Goal: Task Accomplishment & Management: Manage account settings

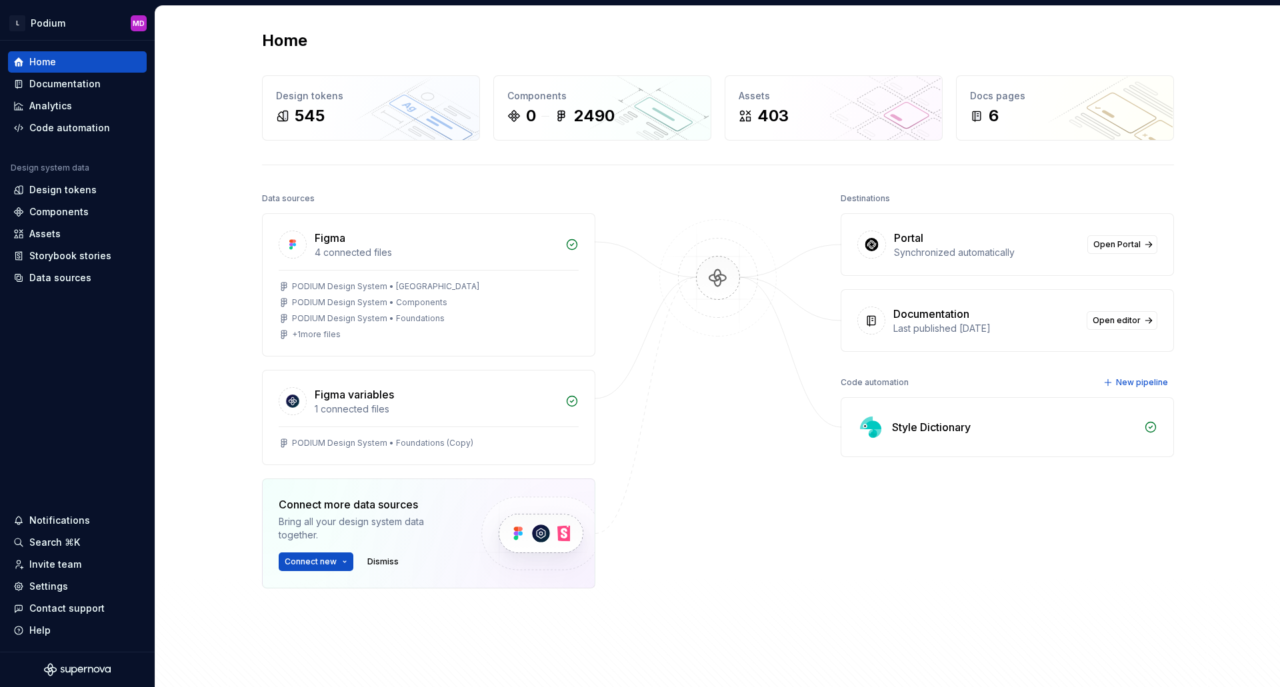
click at [970, 429] on div "Style Dictionary" at bounding box center [1014, 427] width 244 height 16
click at [852, 378] on div "Code automation" at bounding box center [875, 382] width 68 height 19
click at [73, 132] on div "Code automation" at bounding box center [69, 127] width 81 height 13
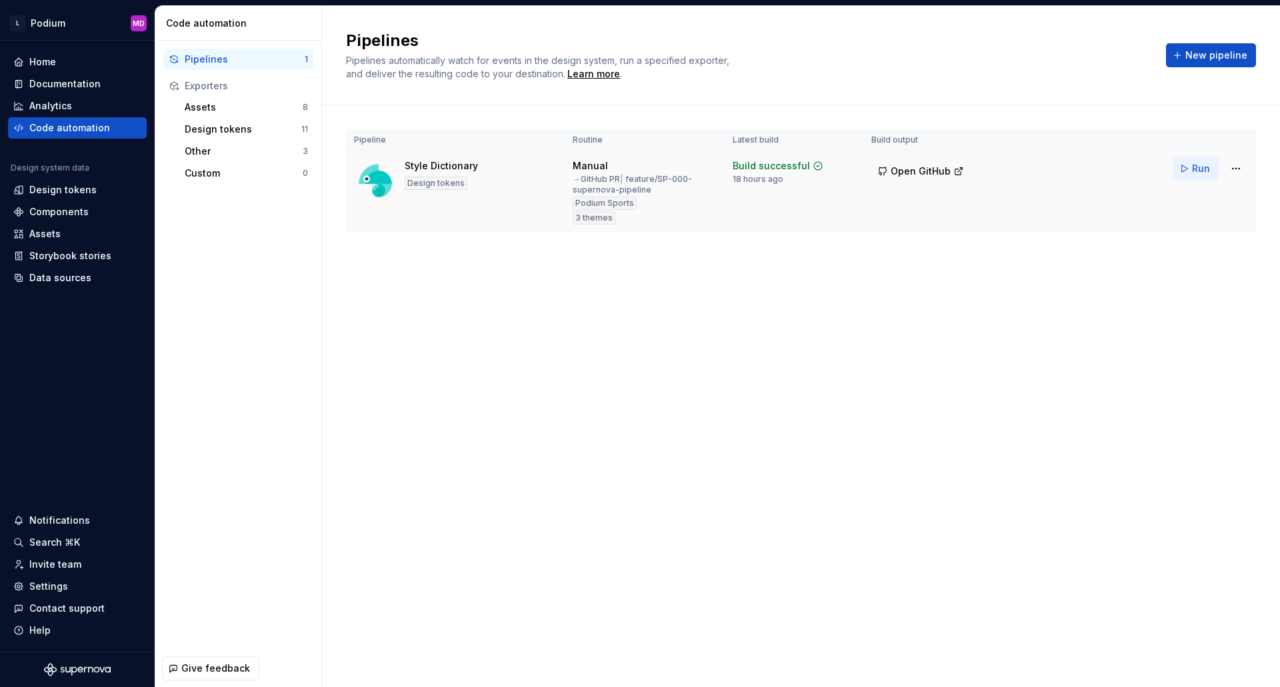
click at [1199, 168] on span "Run" at bounding box center [1201, 168] width 18 height 13
click at [936, 169] on span "Open GitHub" at bounding box center [921, 171] width 60 height 13
click at [570, 502] on div "Pipelines Pipelines automatically watch for events in the design system, run a …" at bounding box center [801, 346] width 958 height 681
click at [1240, 173] on html "L Podium MD Home Documentation Analytics Code automation Design system data Des…" at bounding box center [640, 343] width 1280 height 687
click at [1195, 189] on div "Edit pipeline" at bounding box center [1211, 197] width 141 height 21
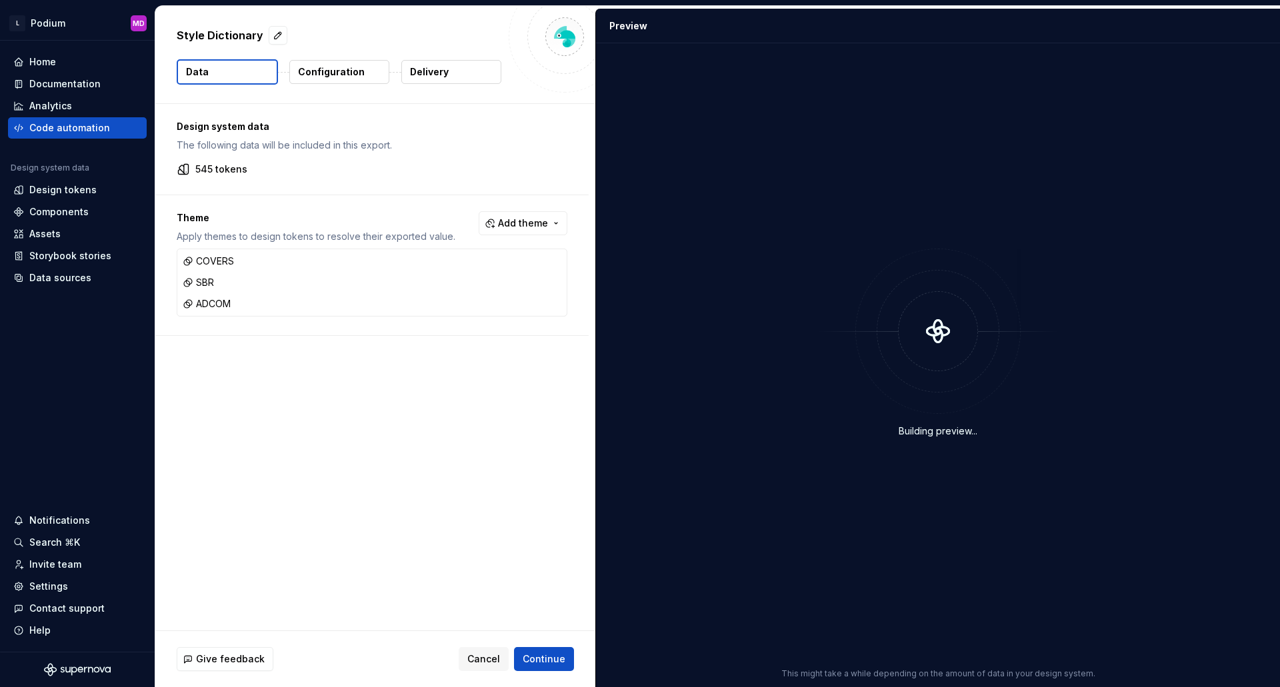
click at [423, 70] on p "Delivery" at bounding box center [429, 71] width 39 height 13
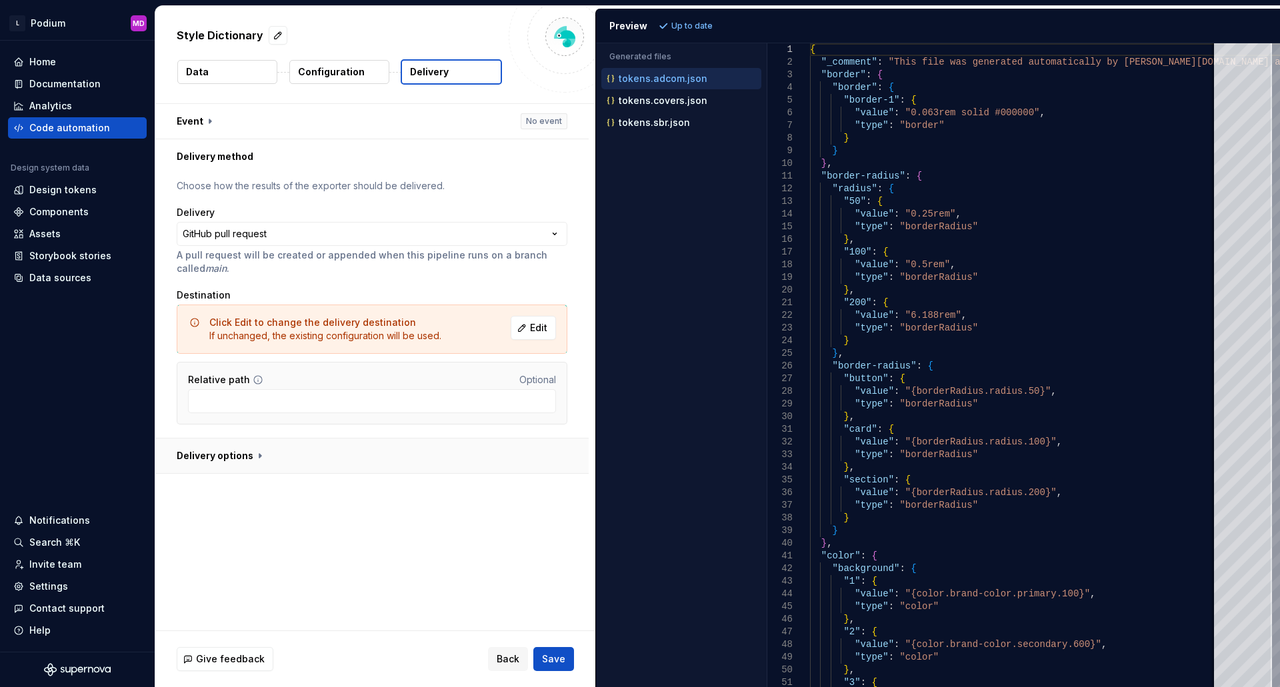
click at [252, 457] on button "button" at bounding box center [371, 456] width 433 height 35
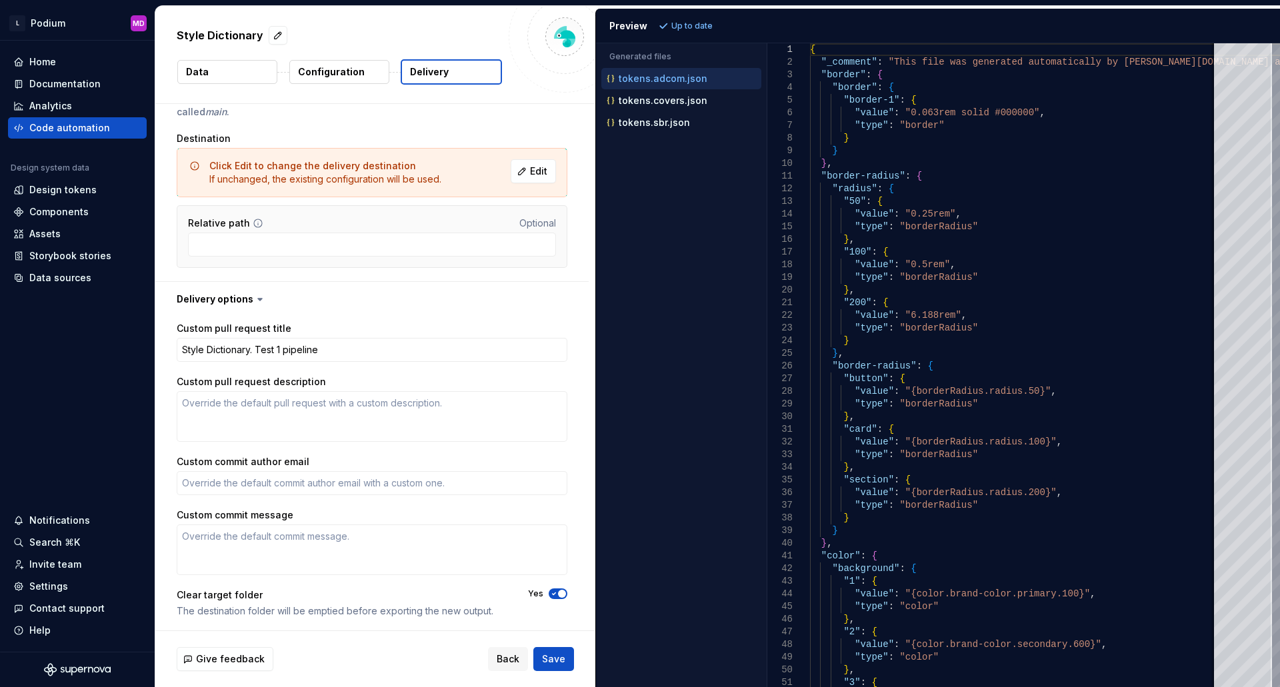
scroll to position [158, 0]
click at [309, 489] on textarea "Custom commit author email" at bounding box center [372, 482] width 391 height 24
type textarea "*"
type textarea "m"
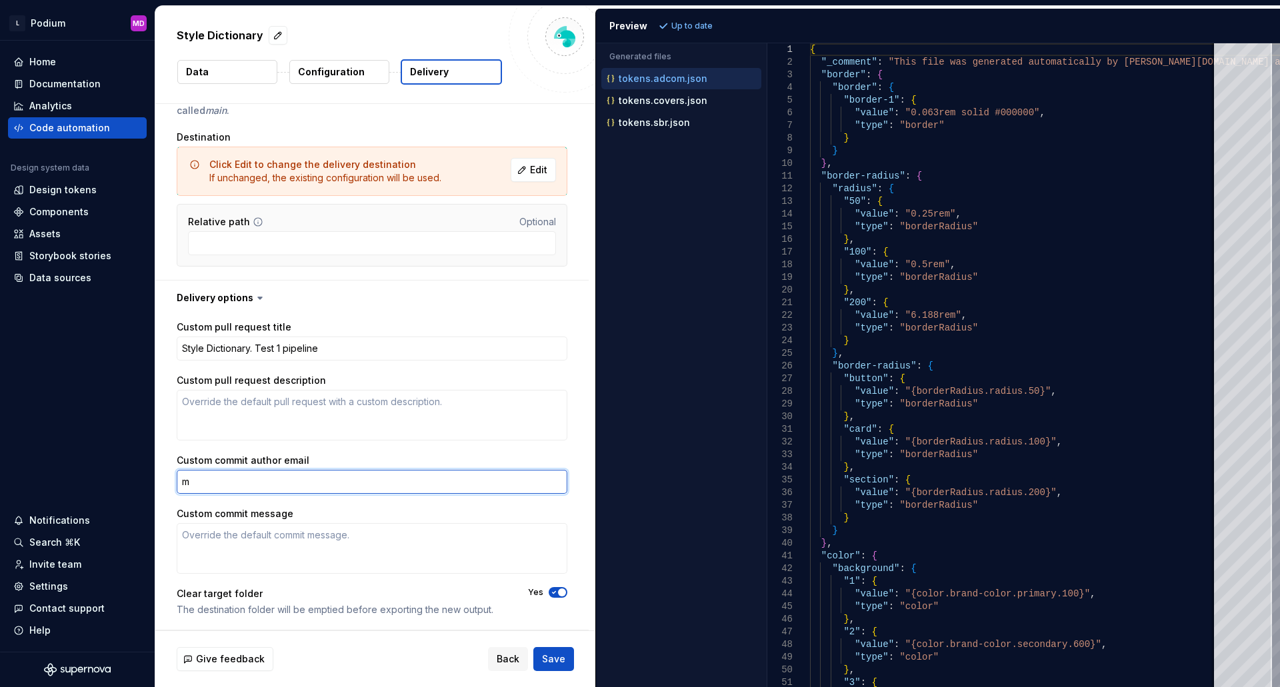
type textarea "*"
type textarea "mar"
type textarea "*"
type textarea "mari"
type textarea "*"
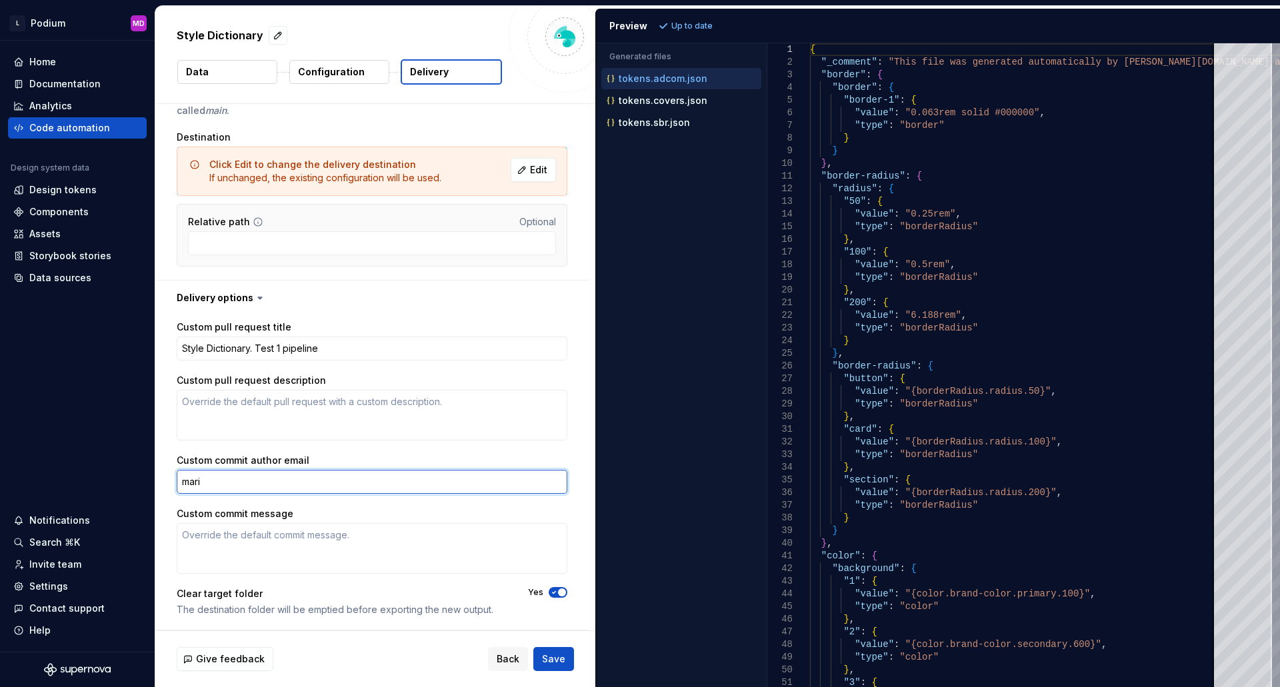
type textarea "maria"
type textarea "*"
type textarea "maria."
type textarea "*"
type textarea "maria.d"
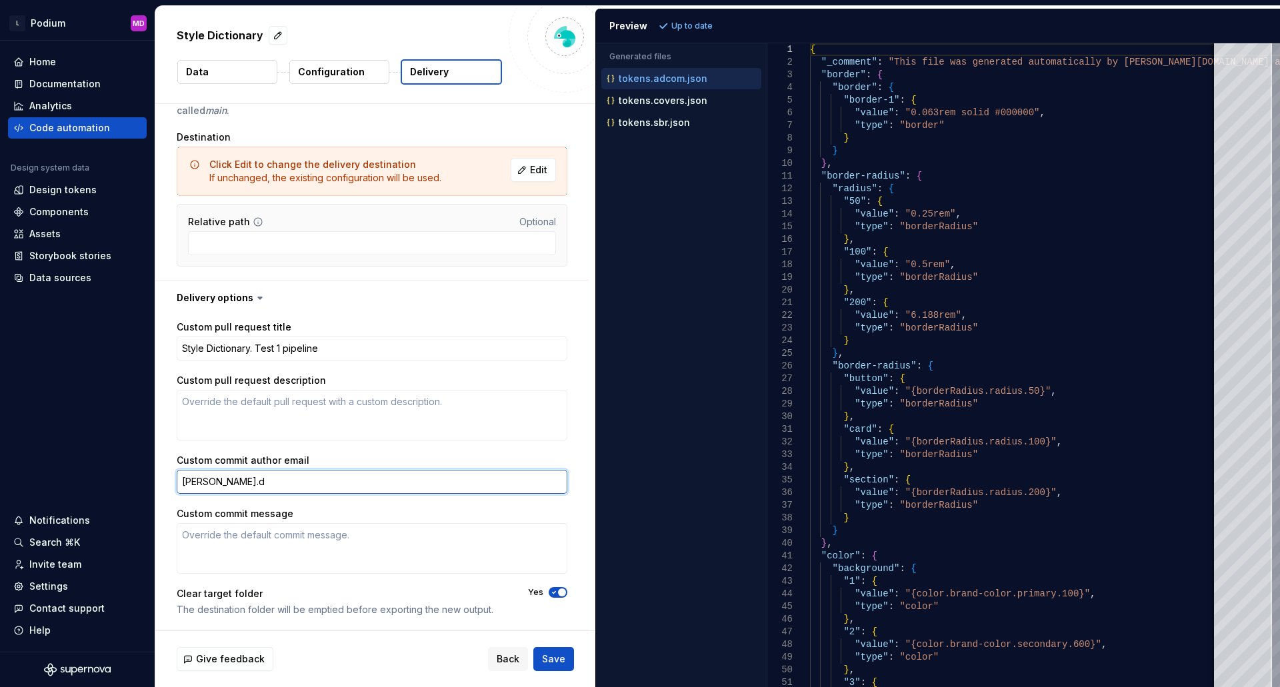
type textarea "*"
type textarea "maria.da"
type textarea "*"
type textarea "maria.das"
type textarea "*"
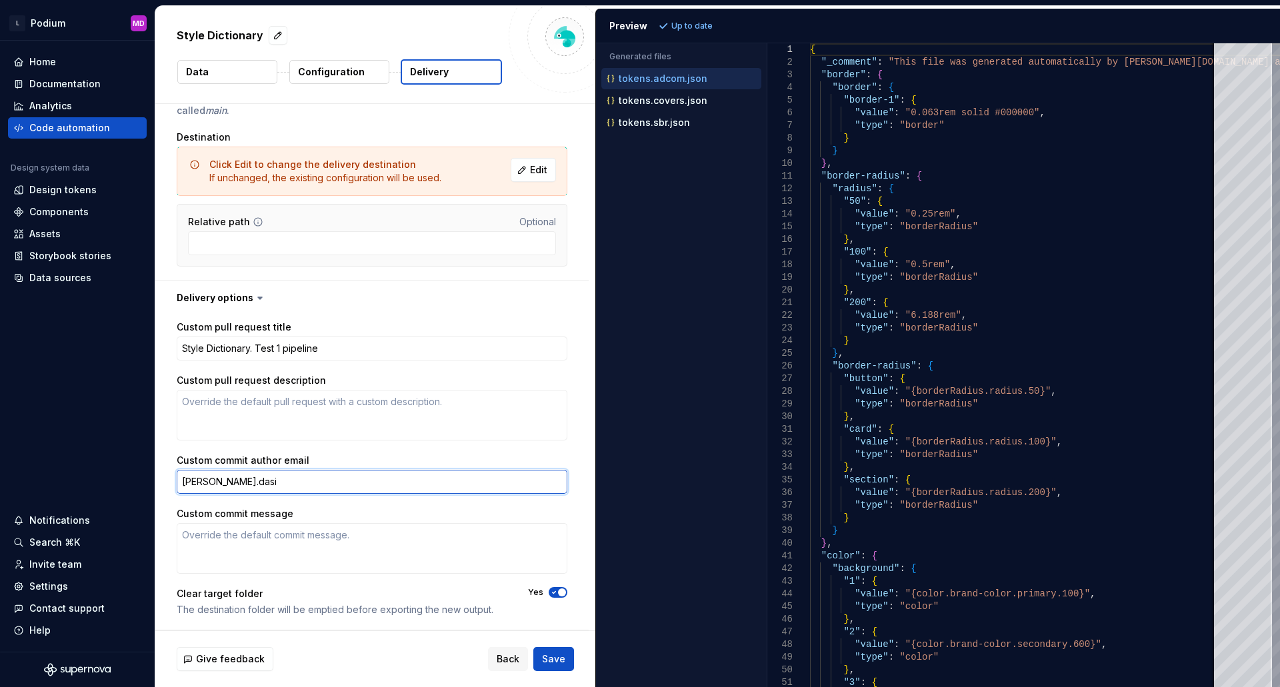
type textarea "maria.dasil"
type textarea "*"
type textarea "maria.dasilv"
type textarea "*"
type textarea "maria.dasilva"
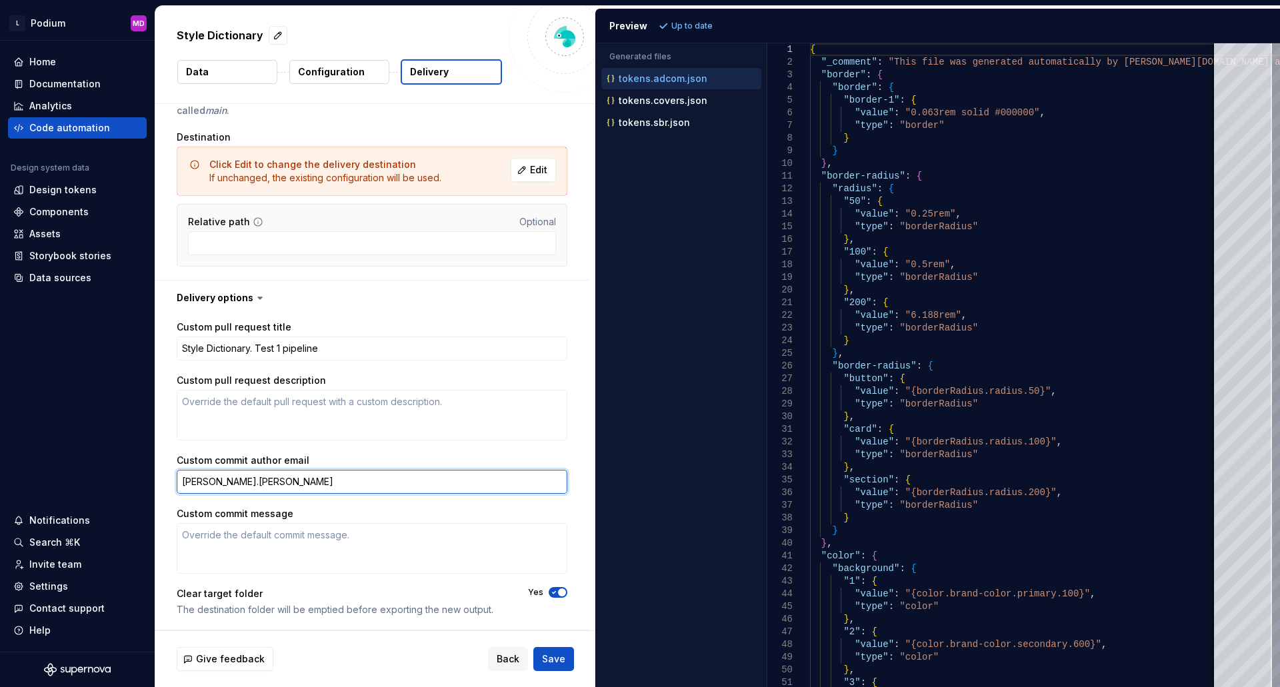
type textarea "*"
type textarea "maria.dasilva@"
type textarea "*"
type textarea "maria.dasilva@l"
type textarea "*"
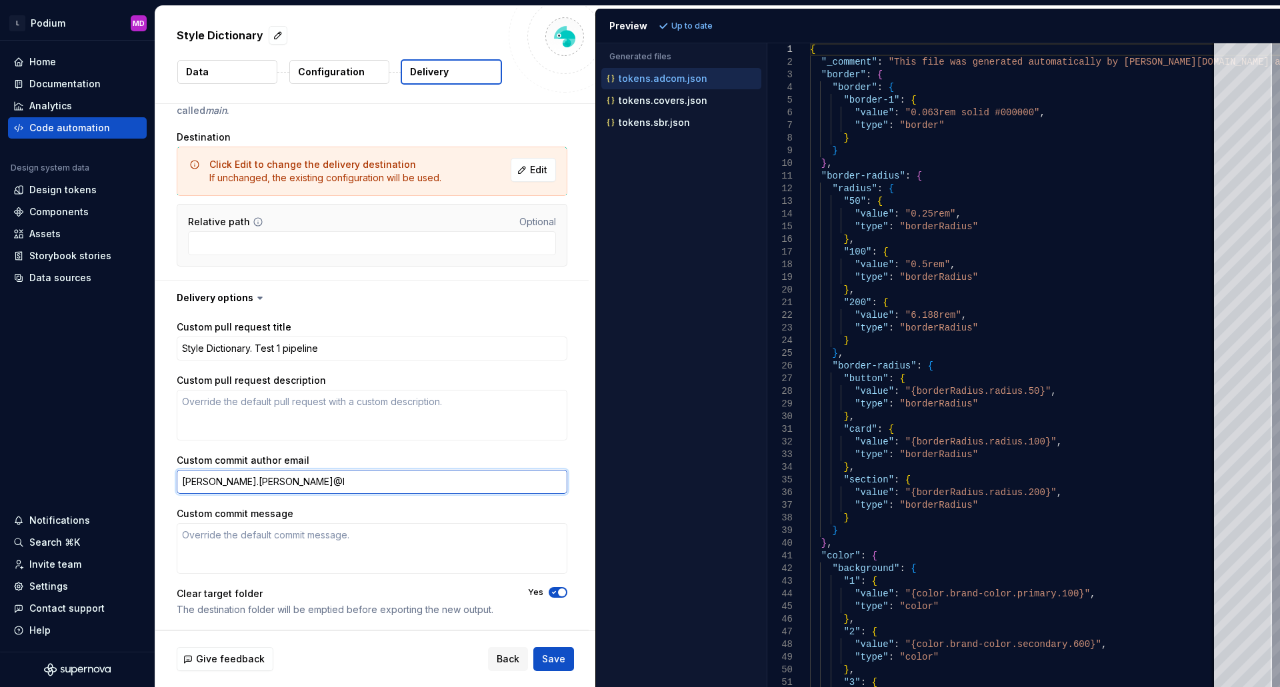
type textarea "maria.dasilva@l1"
type textarea "*"
type textarea "maria.dasilva@l1."
type textarea "*"
type textarea "maria.dasilva@l1.c"
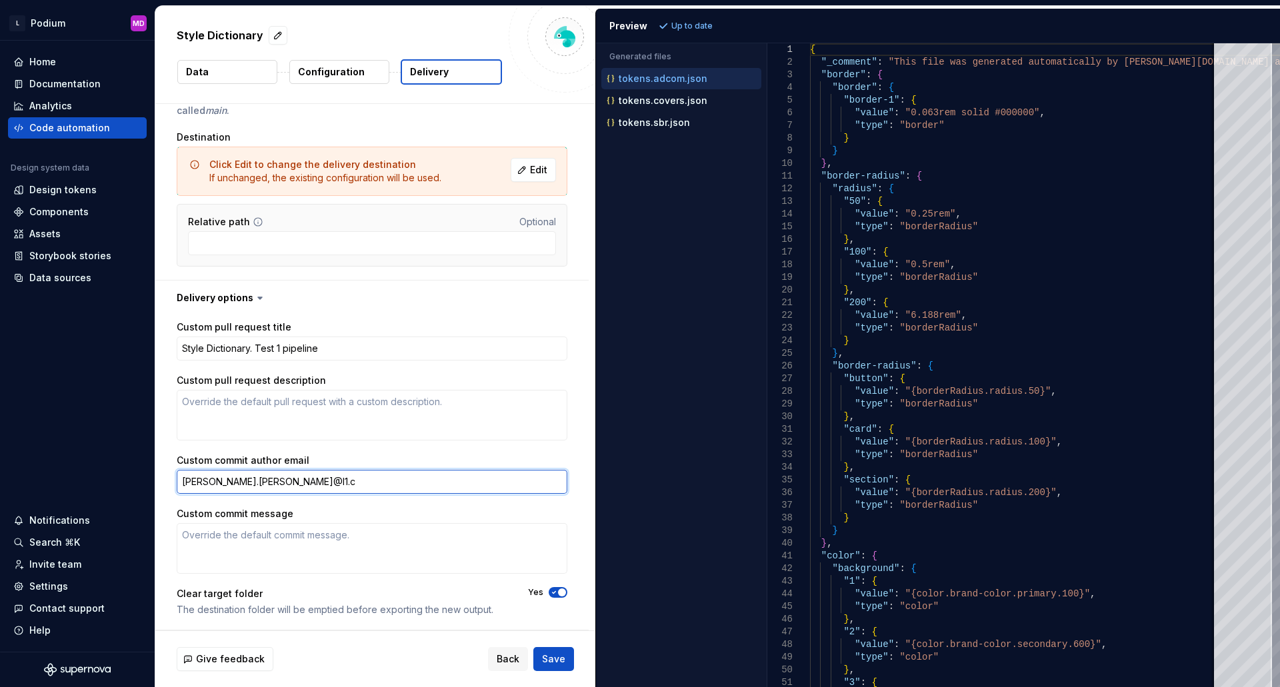
type textarea "*"
type textarea "maria.dasilva@l1.co"
type textarea "*"
type textarea "maria.dasilva@l1.com"
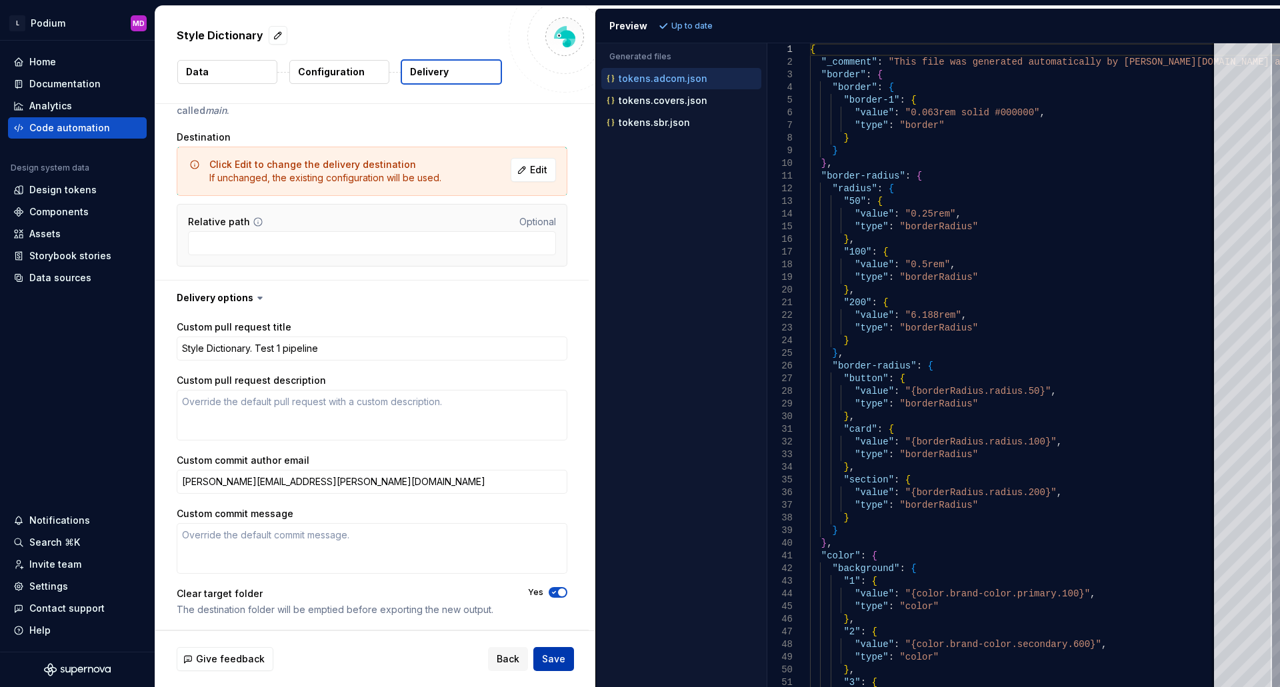
click at [571, 665] on button "Save" at bounding box center [553, 659] width 41 height 24
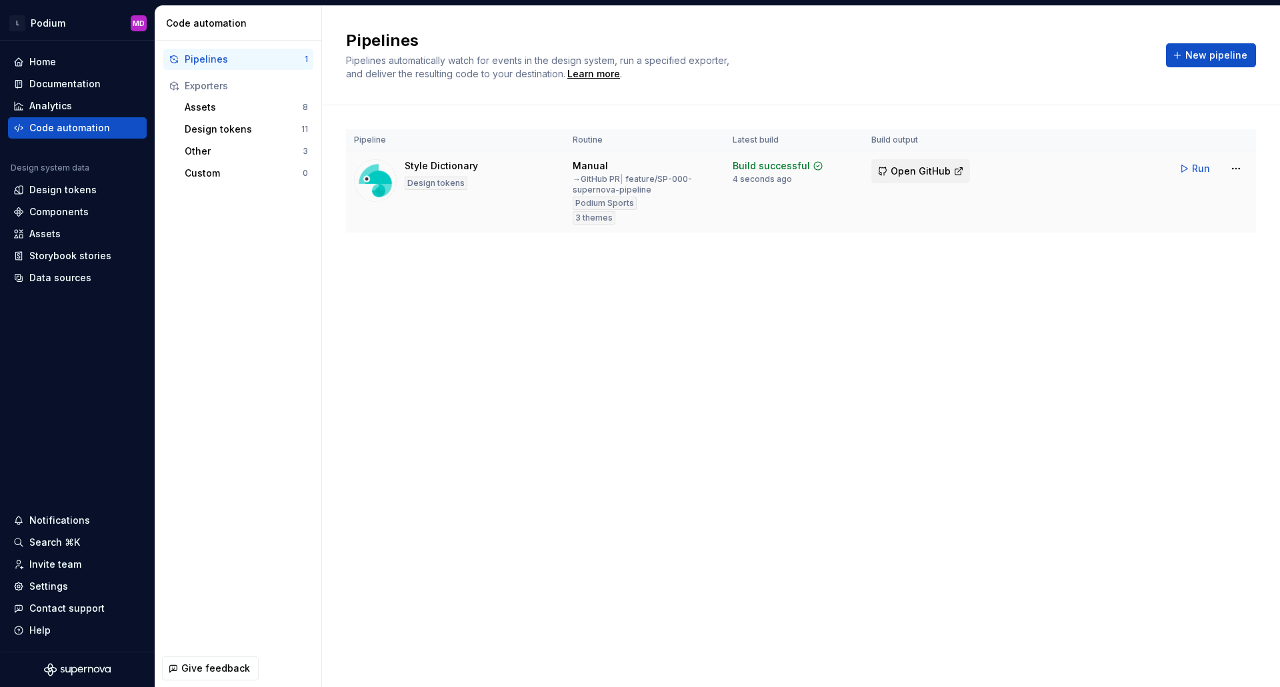
click at [905, 173] on span "Open GitHub" at bounding box center [921, 171] width 60 height 13
click at [1237, 166] on html "L Podium MD Home Documentation Analytics Code automation Design system data Des…" at bounding box center [640, 343] width 1280 height 687
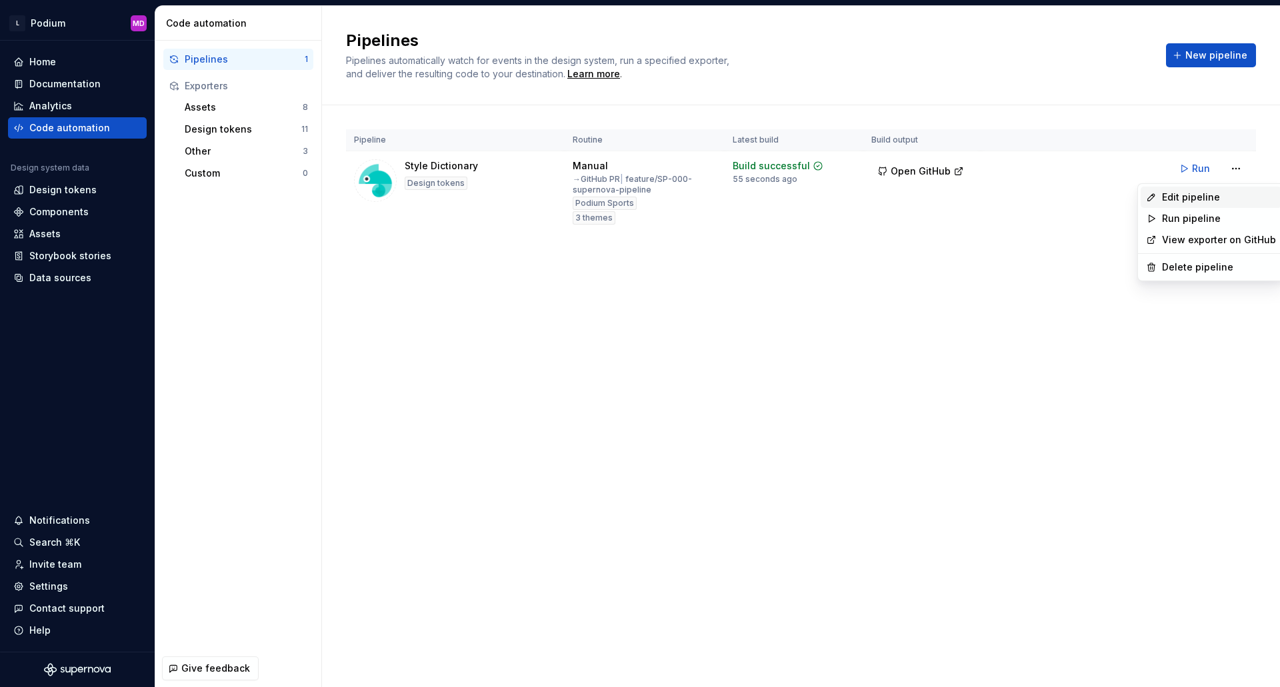
click at [1189, 199] on div "Edit pipeline" at bounding box center [1219, 197] width 114 height 13
click at [1189, 199] on tr "Style Dictionary Design tokens Manual → GitHub PR | feature/SP-000-supernova-pi…" at bounding box center [801, 192] width 910 height 82
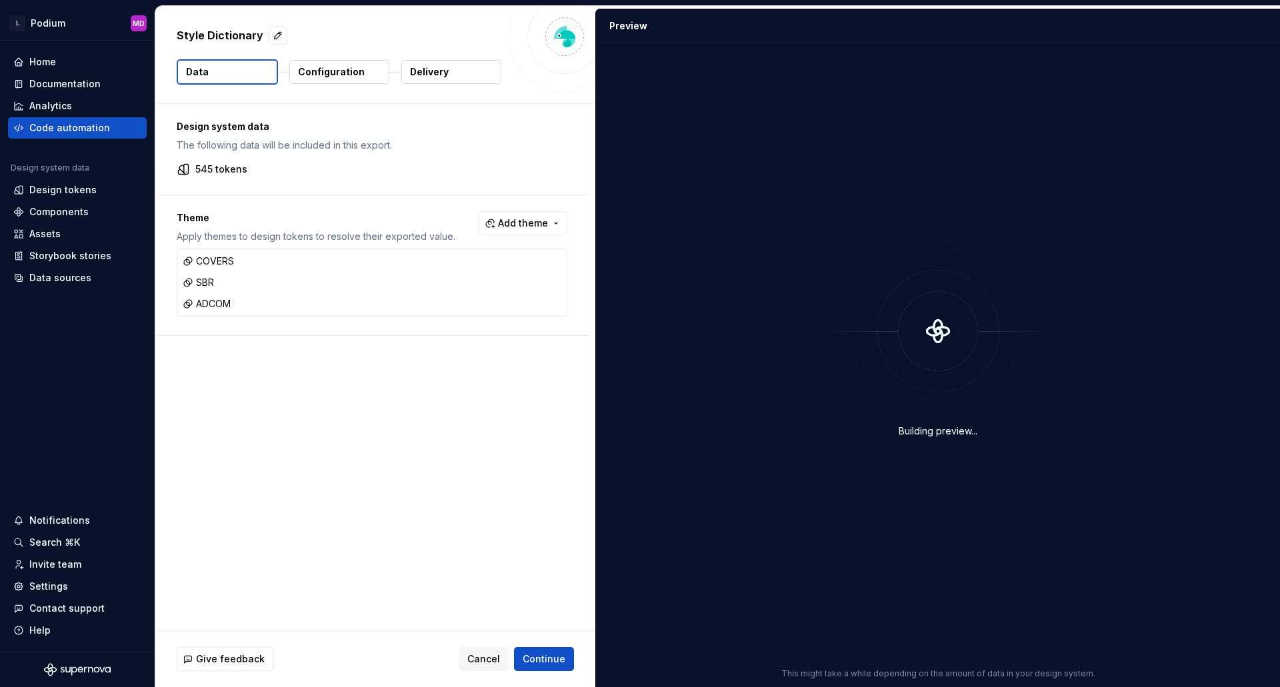
click at [428, 73] on p "Delivery" at bounding box center [429, 71] width 39 height 13
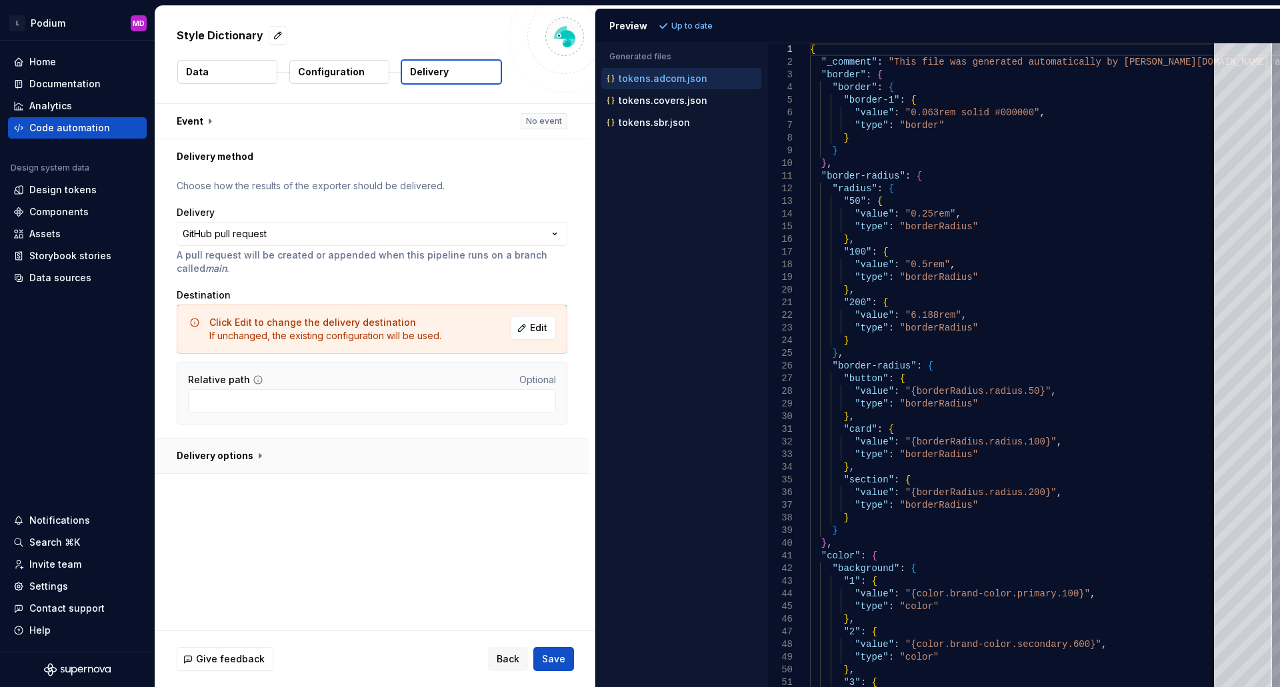
click at [249, 456] on button "button" at bounding box center [371, 456] width 433 height 35
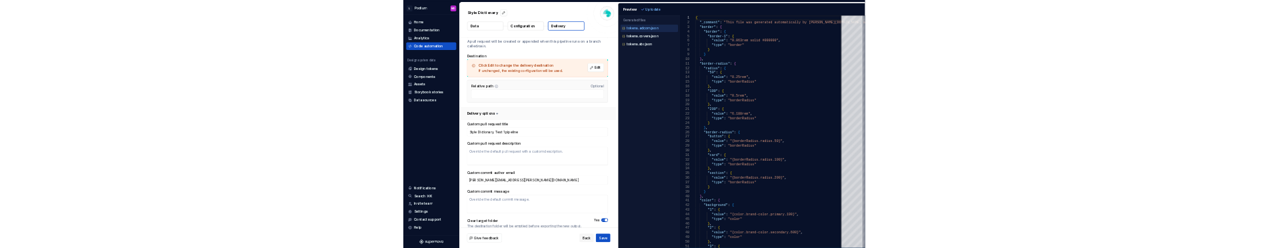
scroll to position [158, 0]
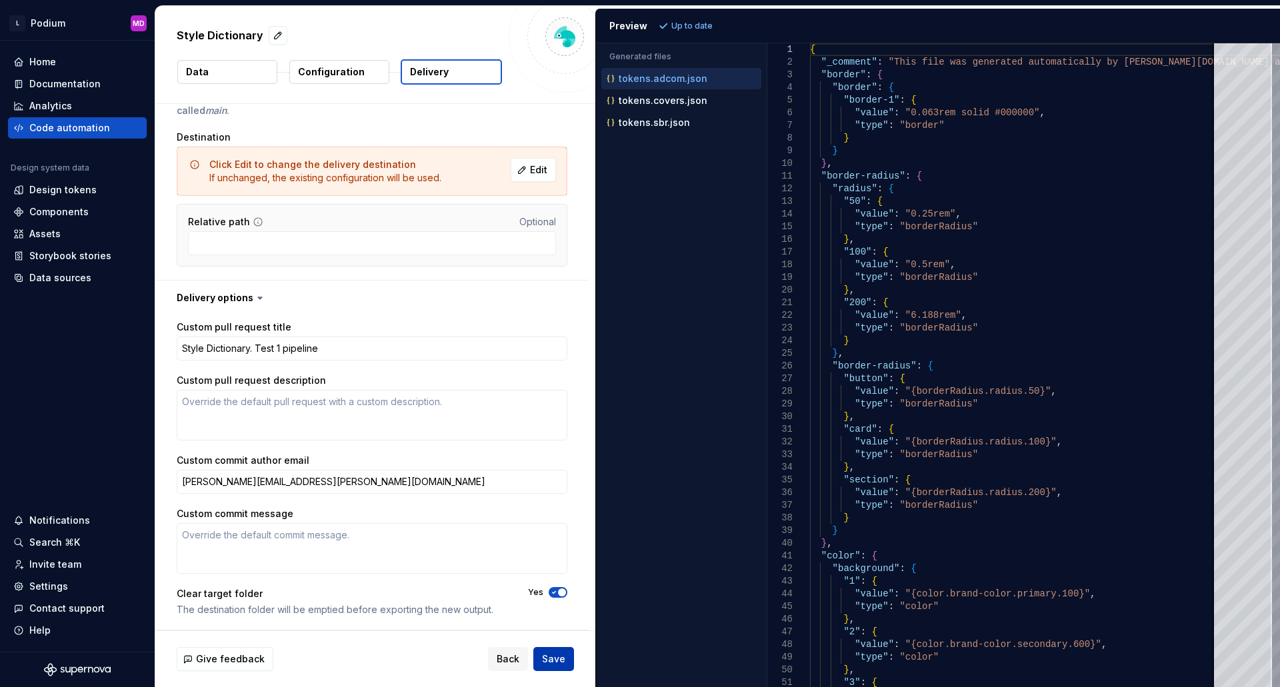
click at [559, 661] on span "Save" at bounding box center [553, 659] width 23 height 13
type textarea "*"
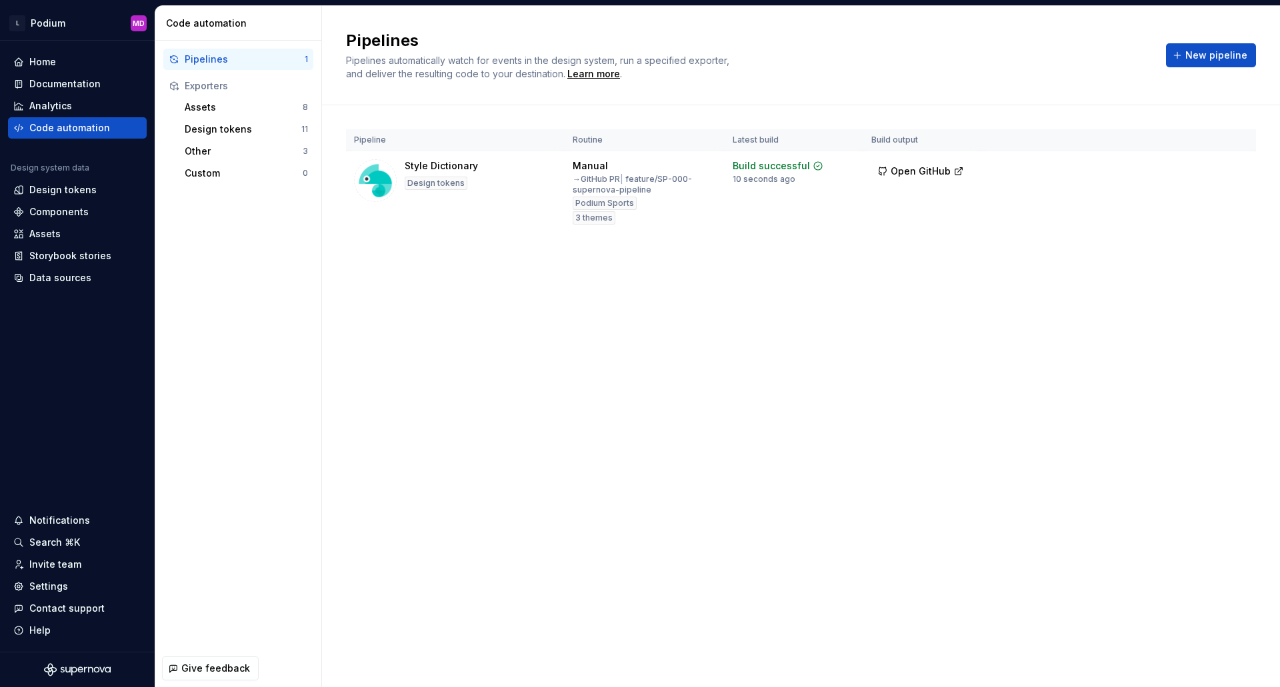
click at [1077, 285] on div "Pipelines Pipelines automatically watch for events in the design system, run a …" at bounding box center [801, 346] width 958 height 681
click at [913, 173] on span "Open GitHub" at bounding box center [921, 171] width 60 height 13
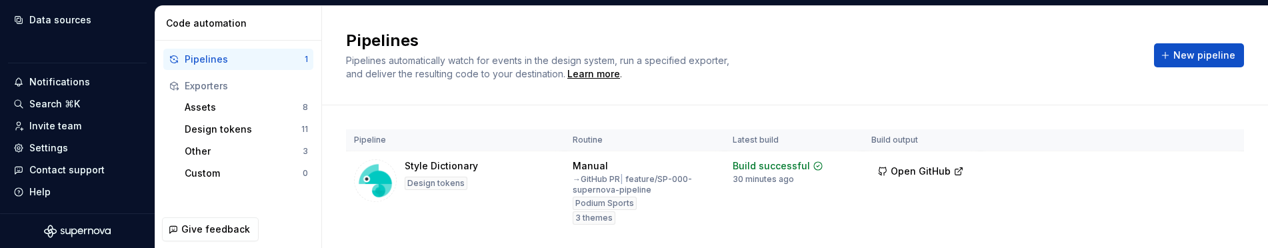
scroll to position [259, 0]
click at [45, 143] on div "Settings" at bounding box center [48, 147] width 39 height 13
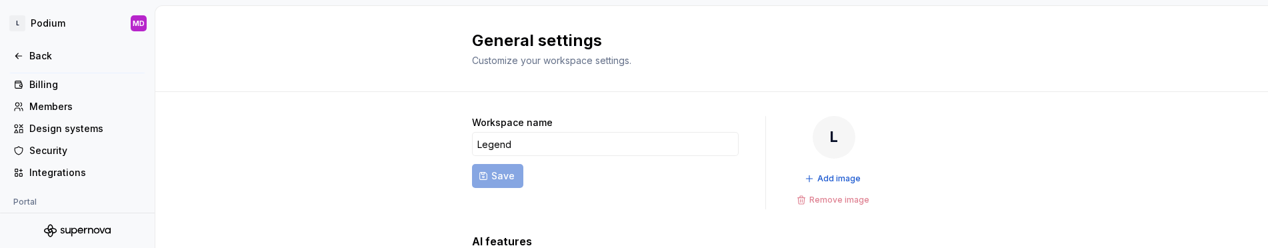
scroll to position [133, 0]
click at [51, 161] on div "Integrations" at bounding box center [85, 167] width 112 height 13
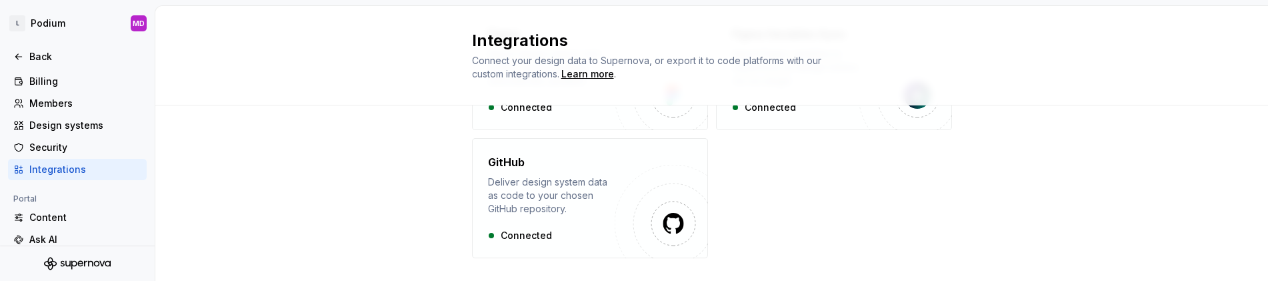
scroll to position [133, 0]
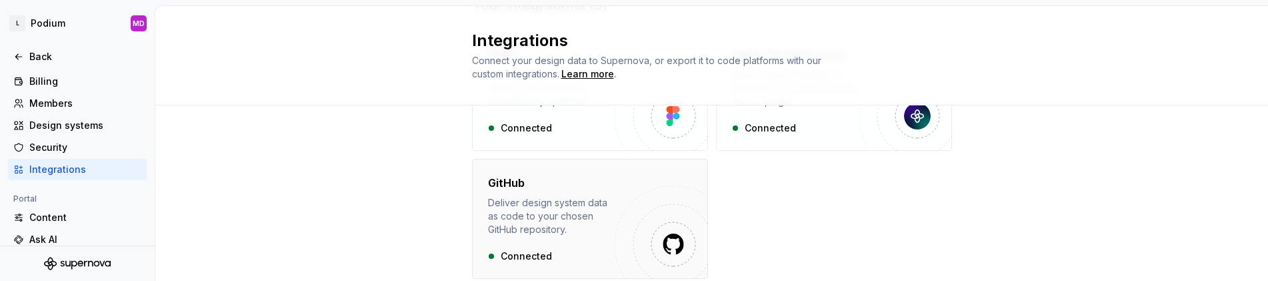
click at [591, 232] on div "Deliver design system data as code to your chosen GitHub repository." at bounding box center [551, 216] width 127 height 40
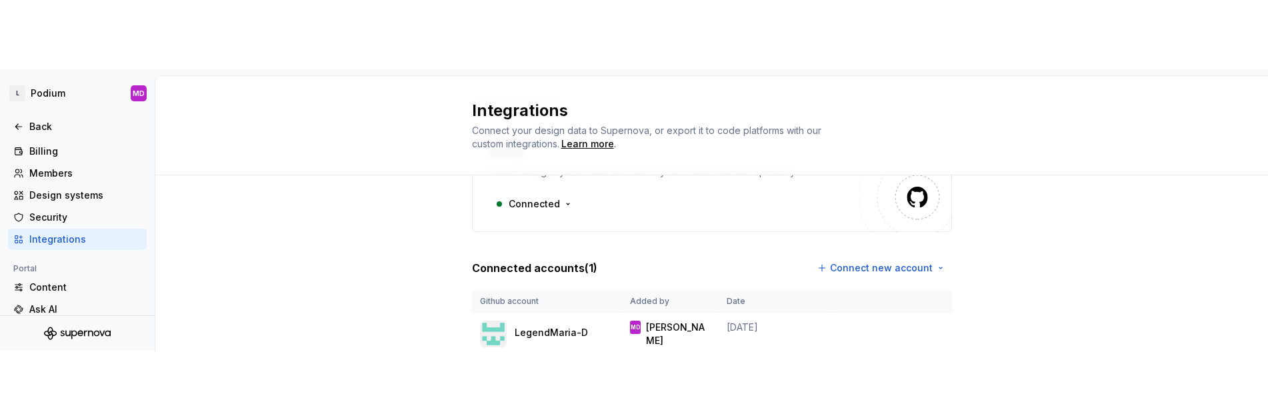
scroll to position [133, 0]
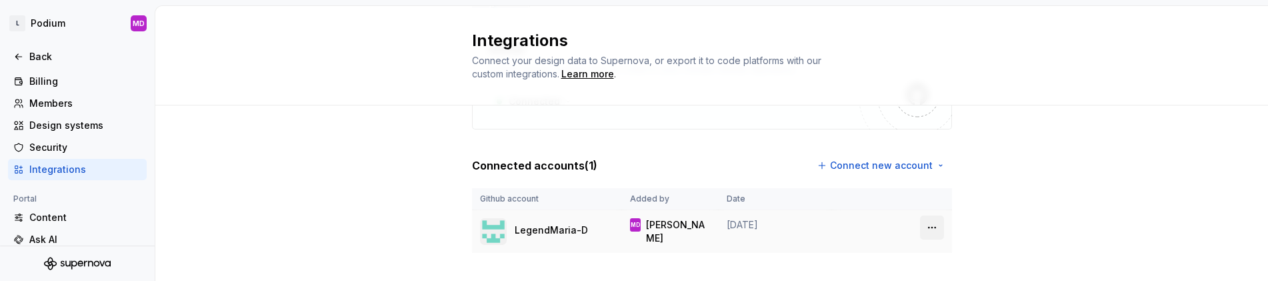
click at [923, 232] on html "L Podium MD Back Account Profile Authentication Notifications Workspace General…" at bounding box center [634, 140] width 1268 height 281
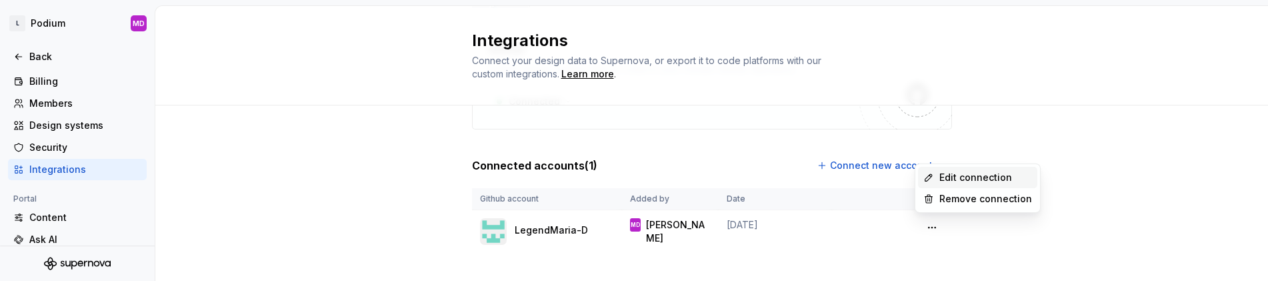
click at [955, 178] on div "Edit connection" at bounding box center [985, 177] width 93 height 13
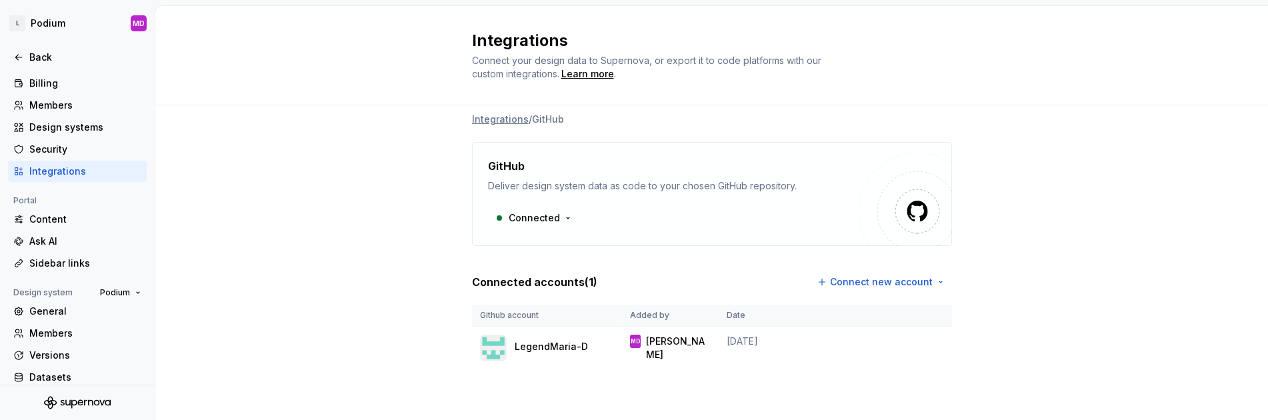
scroll to position [17, 0]
click at [857, 287] on html "L Podium MD Back Account Profile Authentication Notifications Workspace General…" at bounding box center [634, 210] width 1268 height 420
click at [859, 331] on div "Use a personal access token" at bounding box center [887, 331] width 136 height 13
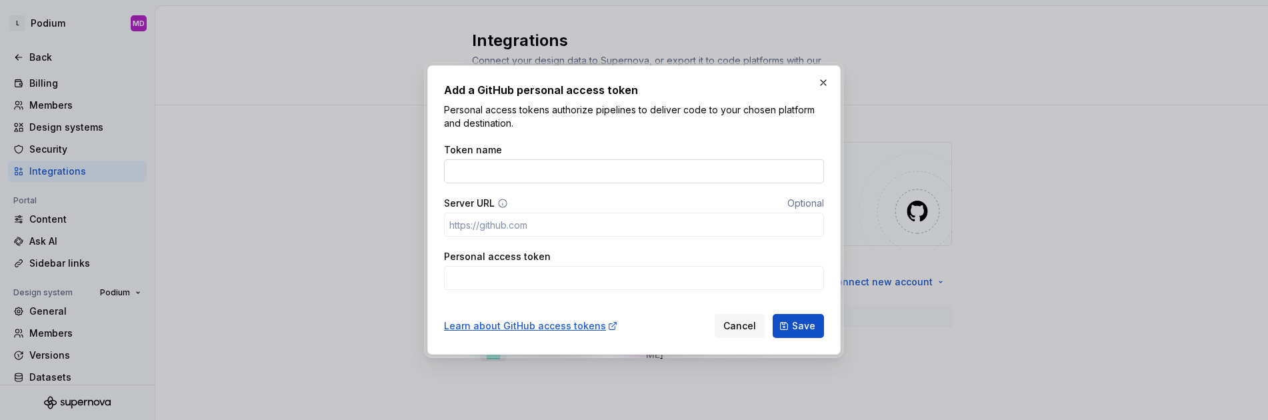
click at [531, 159] on input "Token name" at bounding box center [634, 171] width 380 height 24
paste input "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"
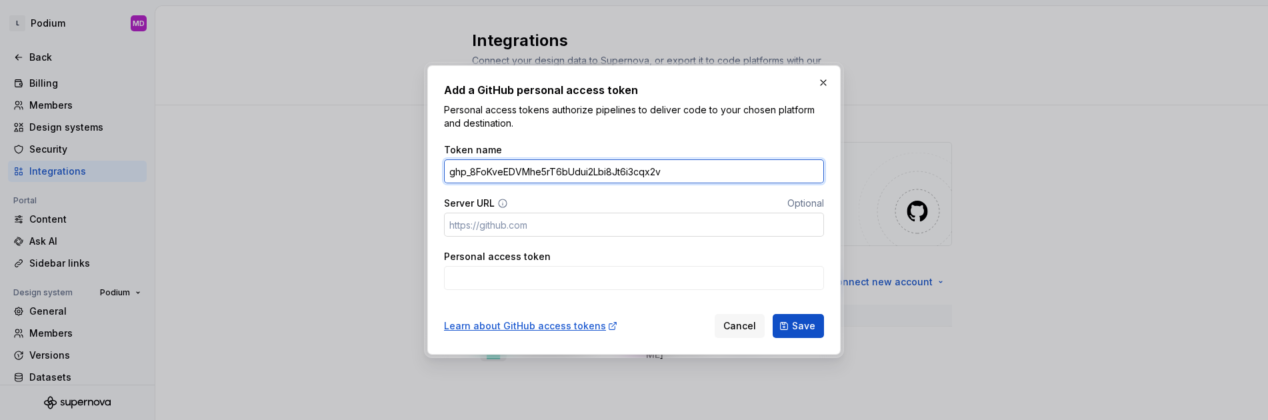
type input "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"
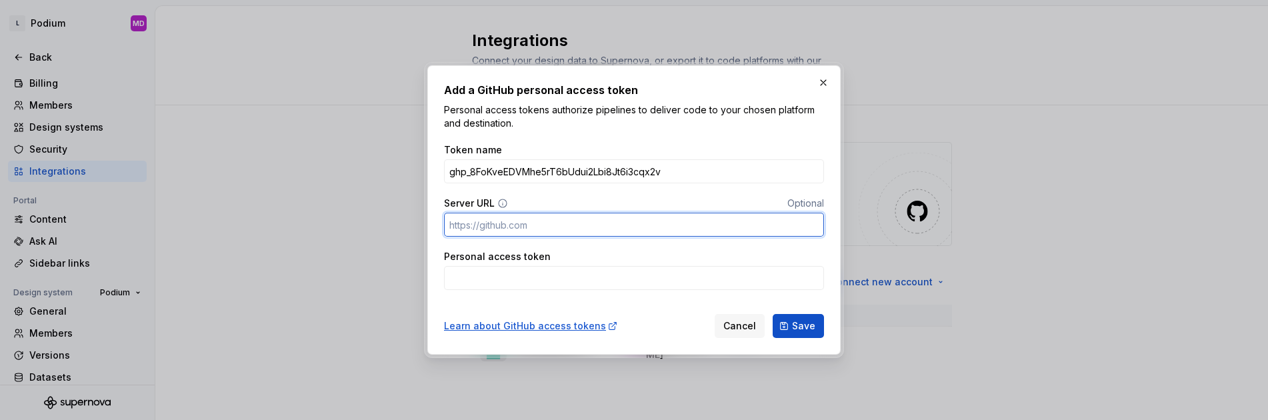
click at [546, 217] on input "Server URL" at bounding box center [634, 225] width 380 height 24
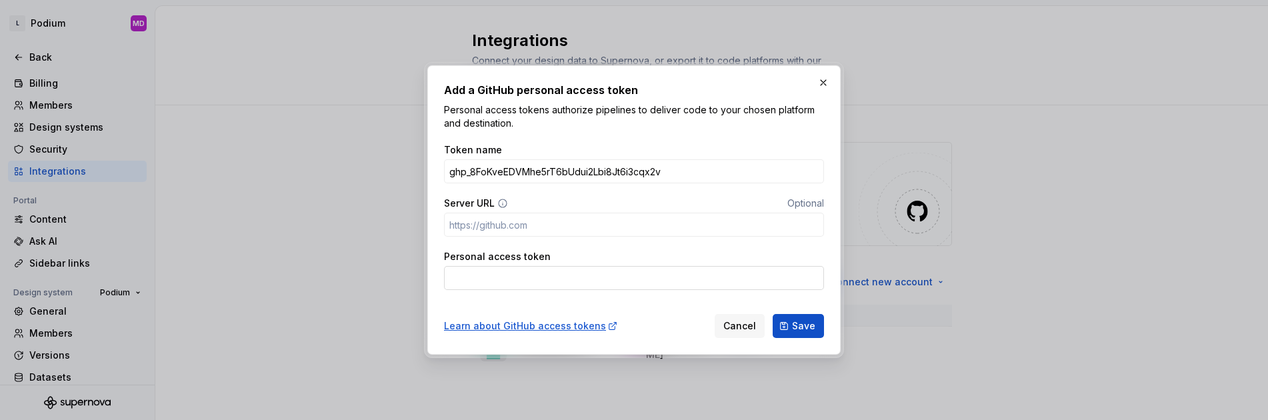
click at [512, 278] on input "Personal access token" at bounding box center [634, 278] width 380 height 24
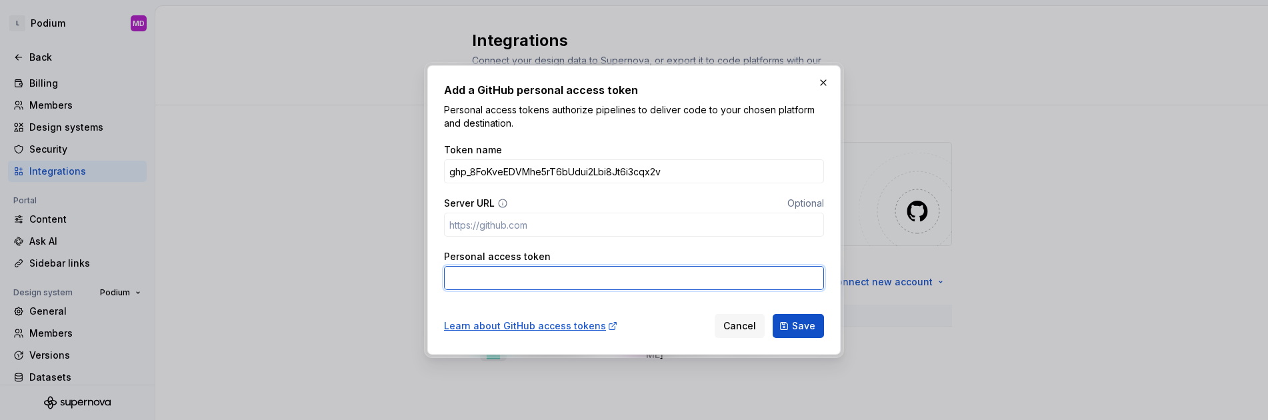
paste input "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"
type input "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"
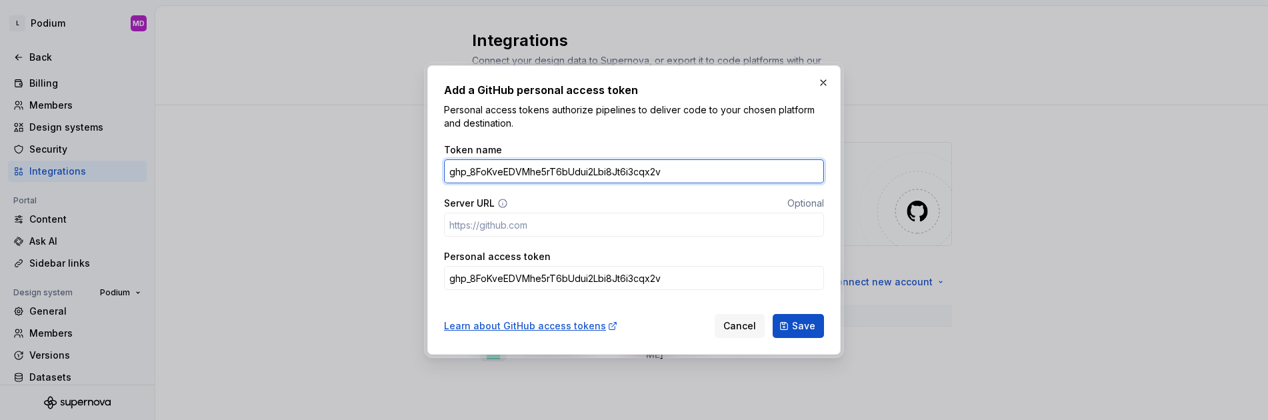
click at [508, 171] on input "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" at bounding box center [634, 171] width 380 height 24
type input "Supernova Access token"
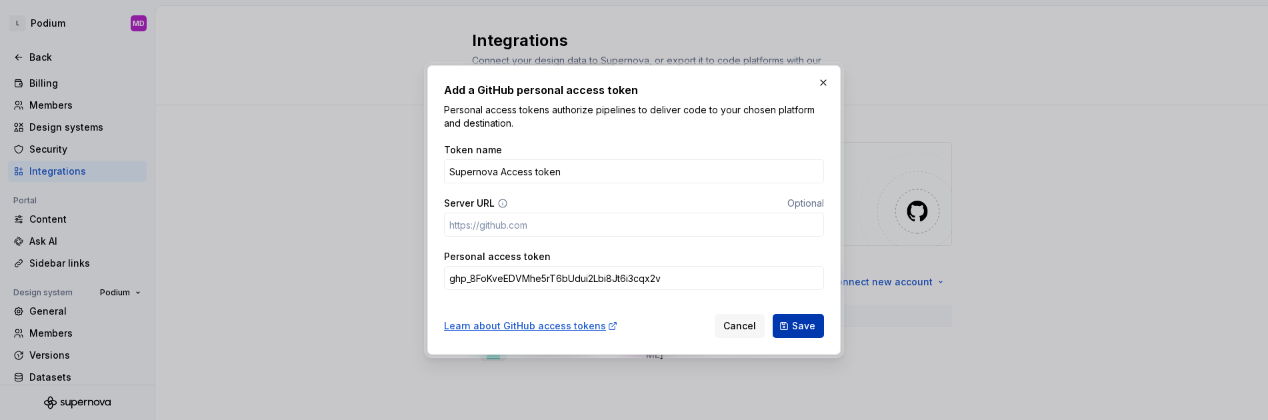
click at [795, 321] on span "Save" at bounding box center [803, 325] width 23 height 13
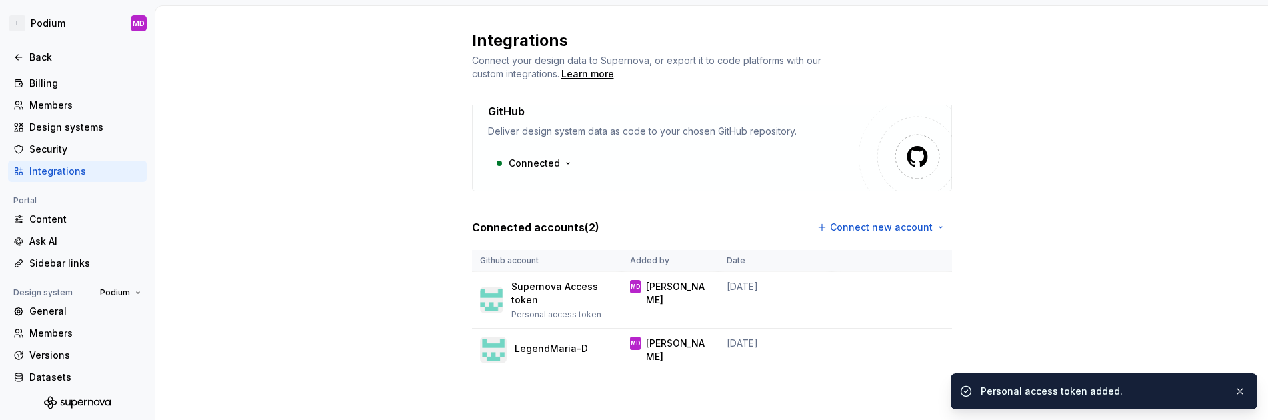
scroll to position [73, 0]
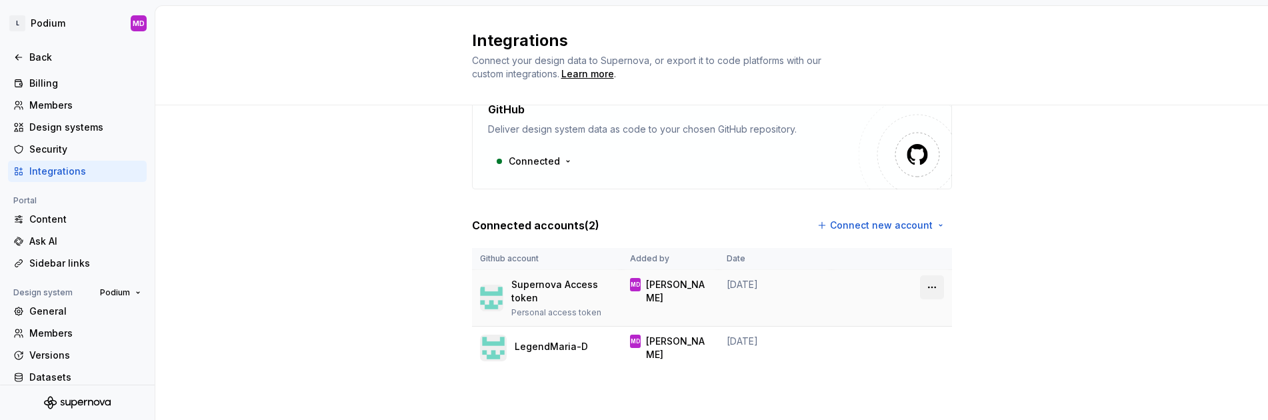
click at [931, 292] on html "L Podium MD Back Account Profile Authentication Notifications Workspace General…" at bounding box center [634, 210] width 1268 height 420
click at [1165, 234] on html "L Podium MD Back Account Profile Authentication Notifications Workspace General…" at bounding box center [634, 210] width 1268 height 420
click at [925, 347] on html "L Podium MD Back Account Profile Authentication Notifications Workspace General…" at bounding box center [634, 210] width 1268 height 420
click at [1001, 393] on div "Remove connection" at bounding box center [985, 393] width 93 height 13
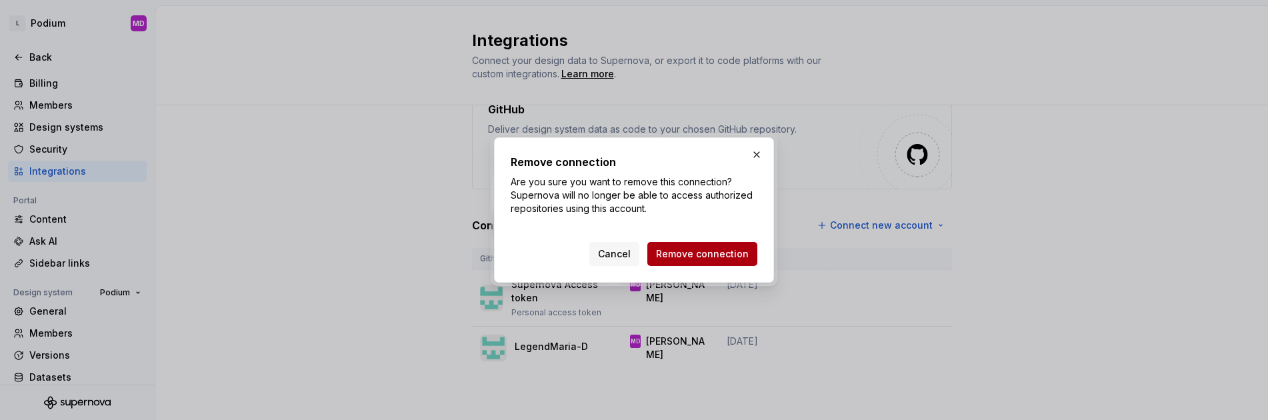
click at [713, 257] on span "Remove connection" at bounding box center [702, 253] width 93 height 13
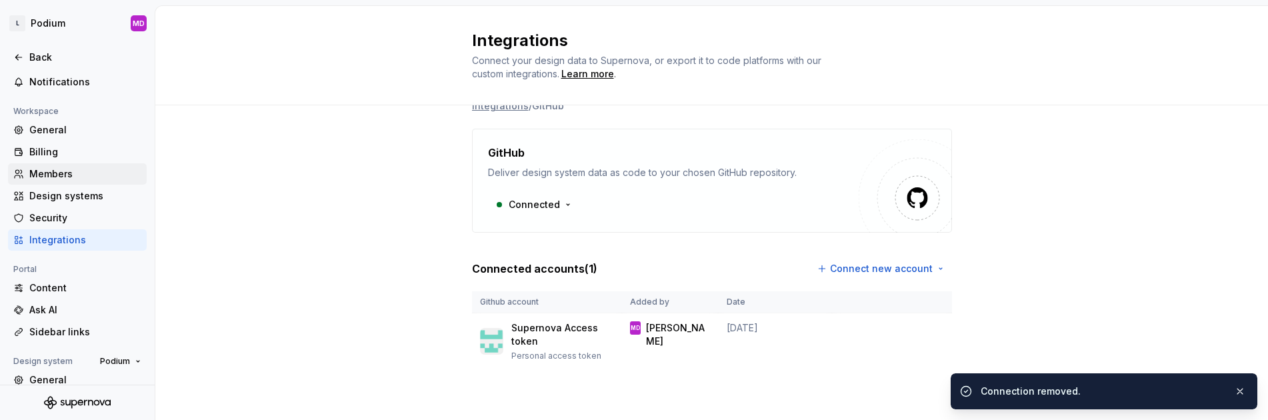
scroll to position [0, 0]
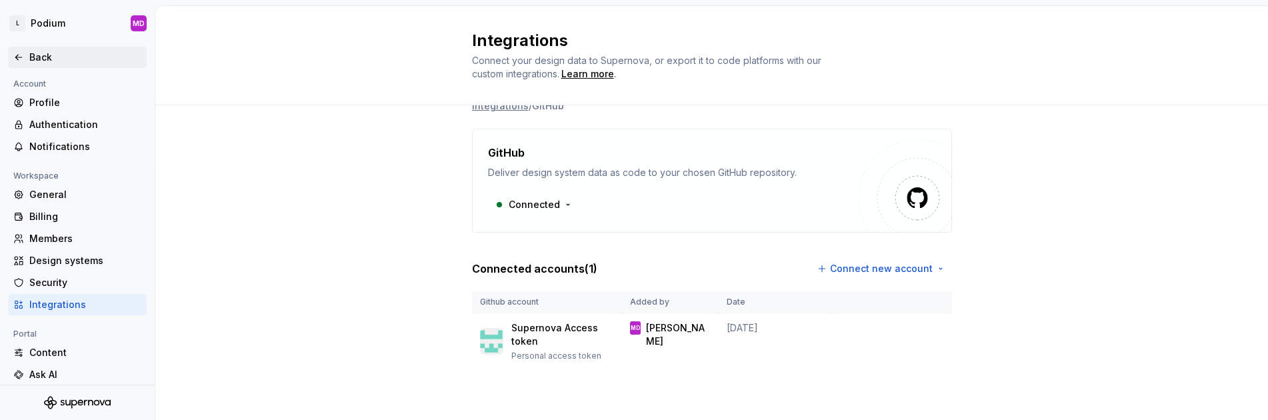
click at [29, 61] on div "Back" at bounding box center [85, 57] width 112 height 13
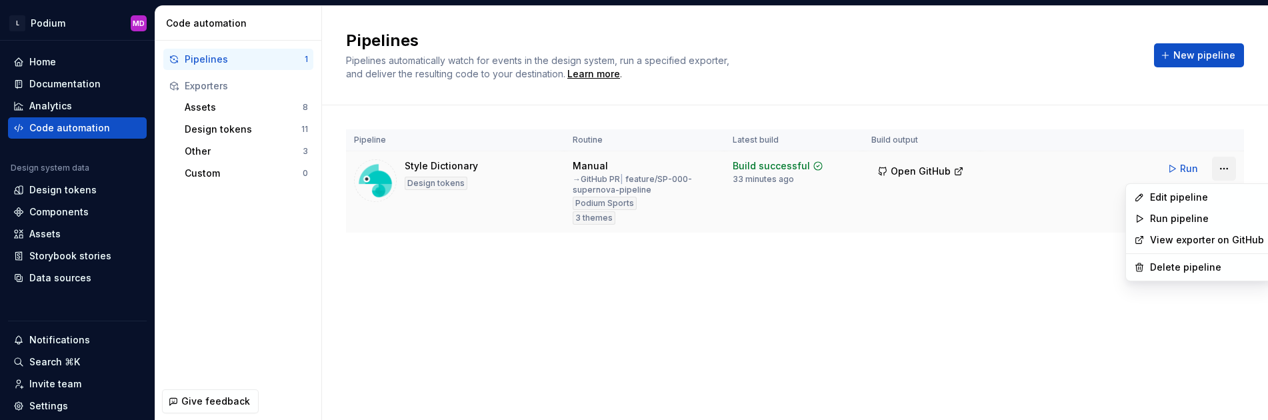
click at [1224, 167] on html "L Podium MD Home Documentation Analytics Code automation Design system data Des…" at bounding box center [634, 210] width 1268 height 420
click at [1189, 201] on div "Edit pipeline" at bounding box center [1207, 197] width 114 height 13
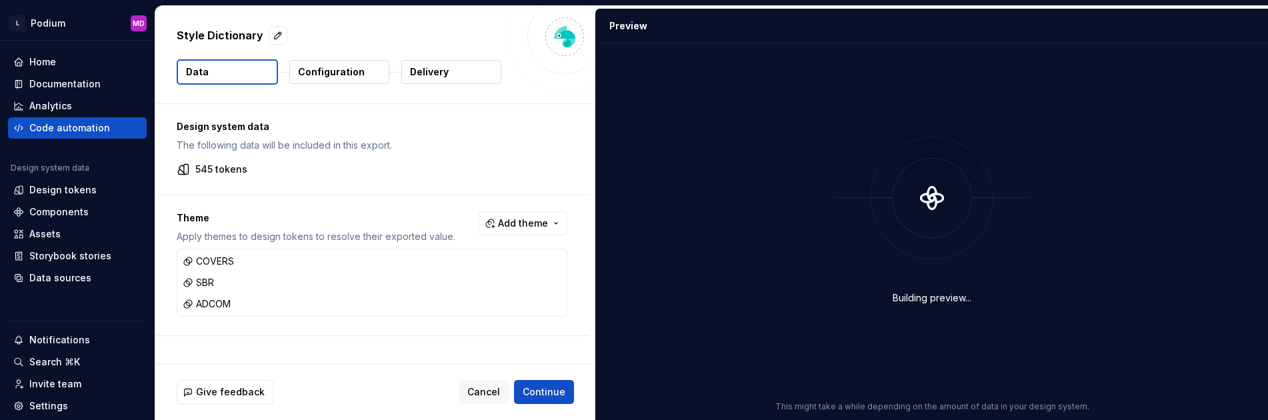
click at [418, 72] on p "Delivery" at bounding box center [429, 71] width 39 height 13
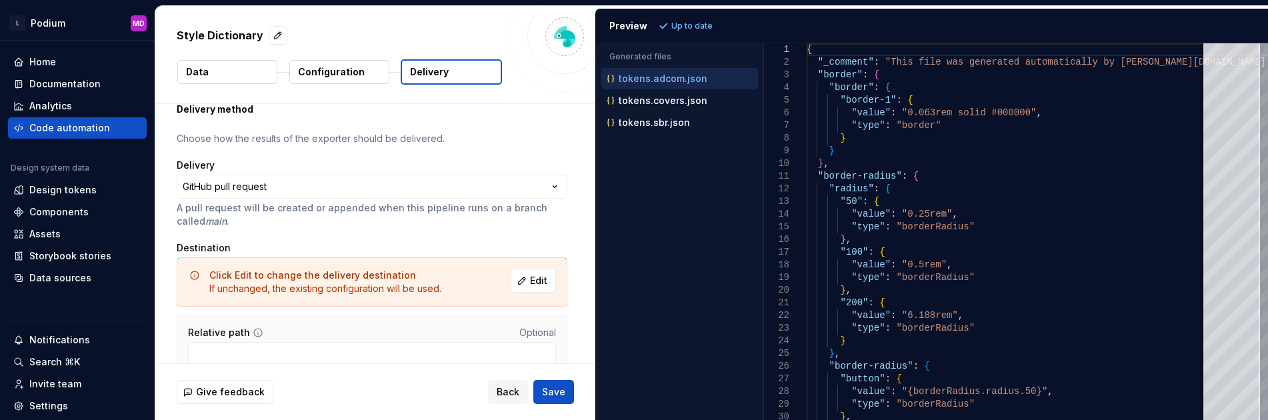
scroll to position [44, 0]
click at [533, 283] on span "Edit" at bounding box center [538, 283] width 17 height 13
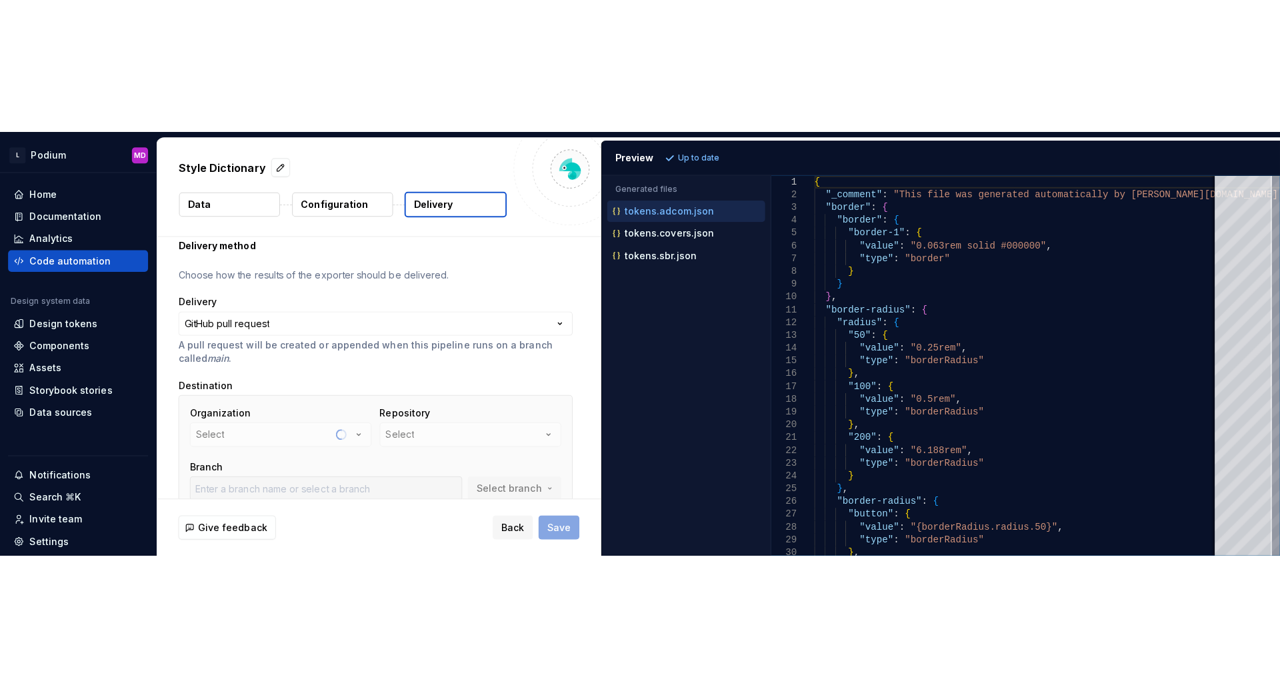
scroll to position [0, 0]
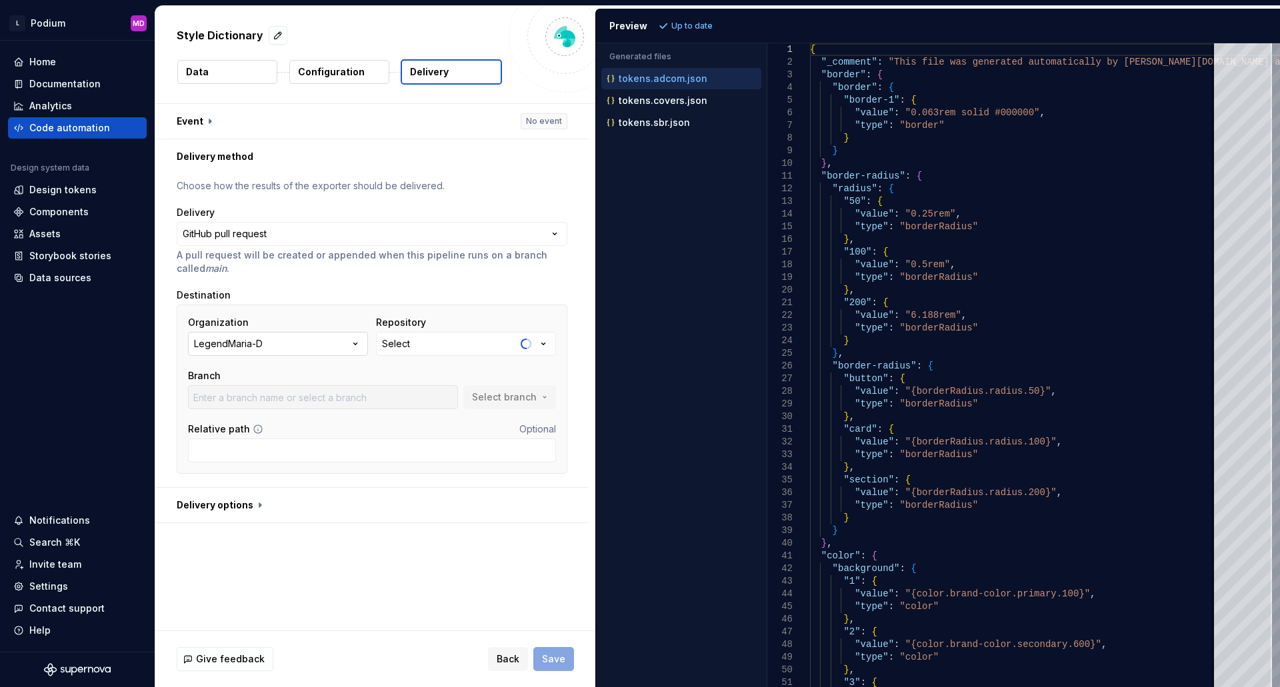
click at [355, 338] on icon "button" at bounding box center [355, 343] width 13 height 13
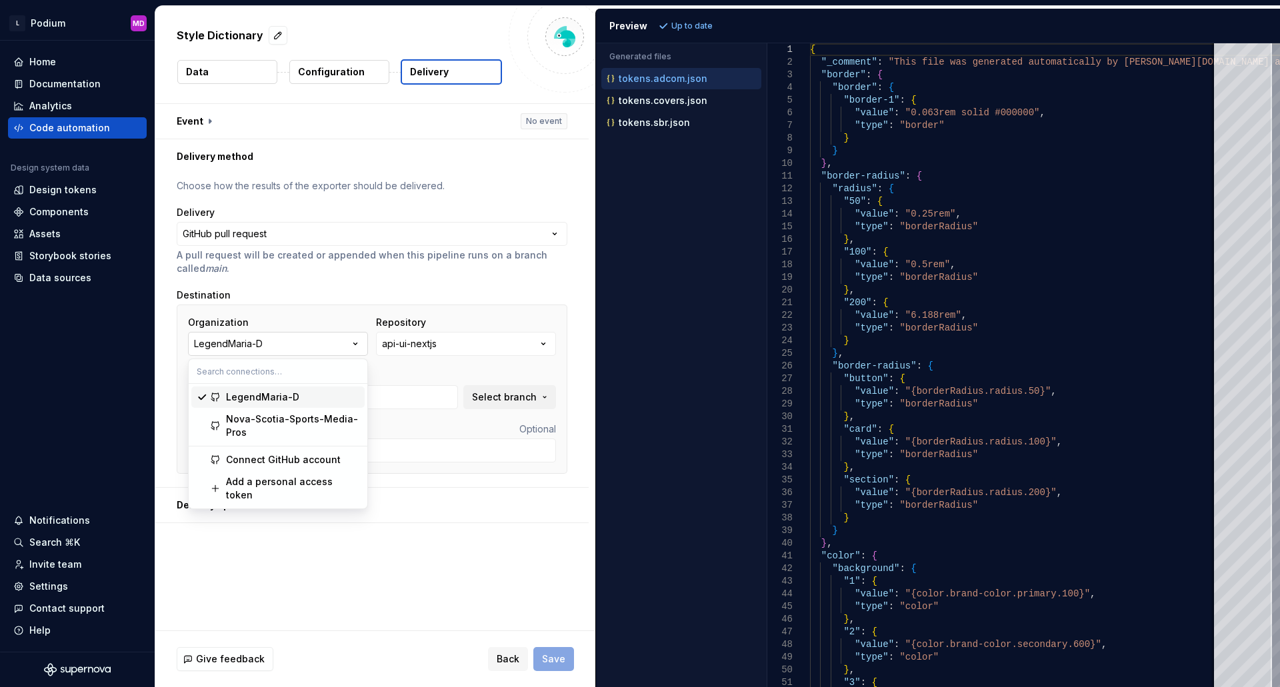
type input "main"
click at [284, 392] on div "LegendMaria-D" at bounding box center [262, 397] width 73 height 13
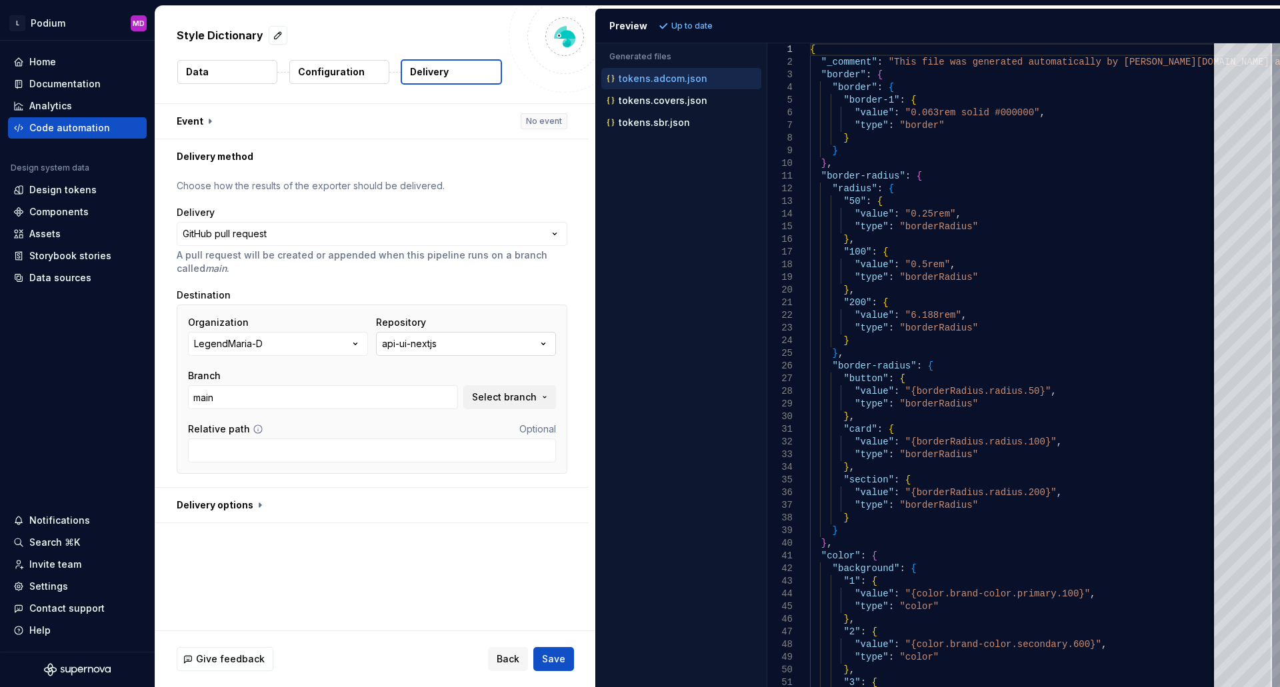
click at [473, 346] on button "api-ui-nextjs" at bounding box center [466, 344] width 180 height 24
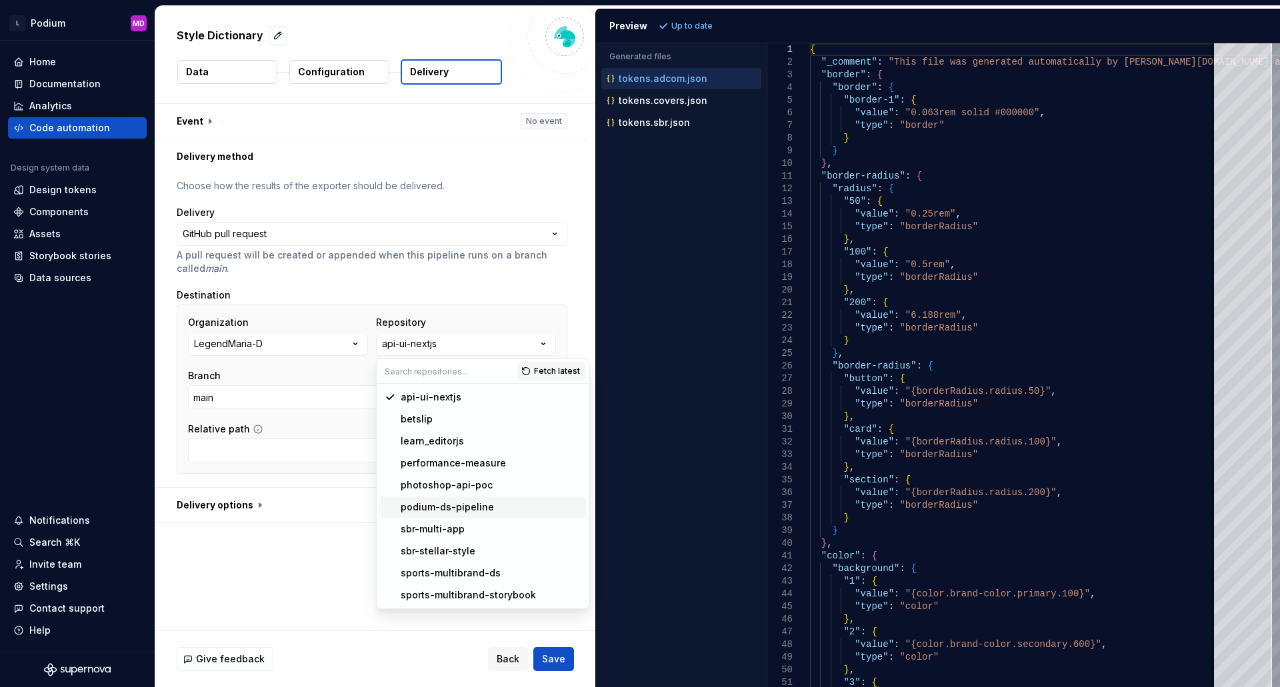
click at [457, 511] on div "podium-ds-pipeline" at bounding box center [447, 507] width 93 height 13
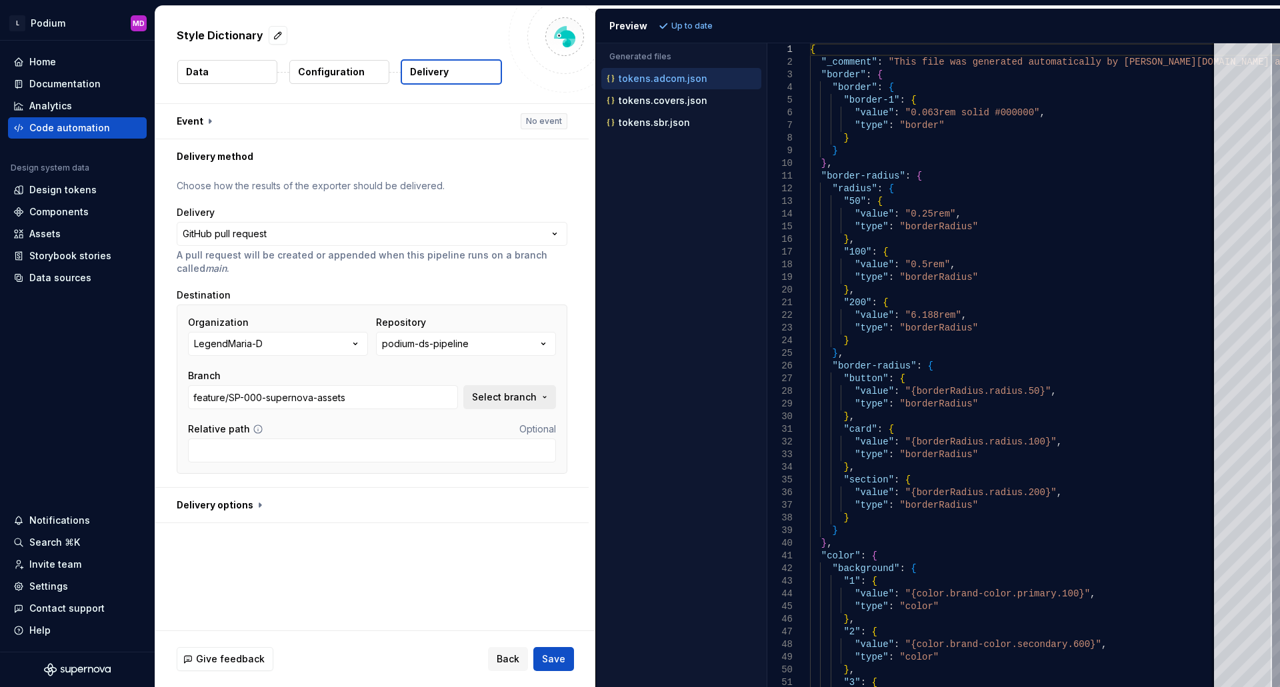
click at [487, 395] on span "Select branch" at bounding box center [504, 397] width 65 height 13
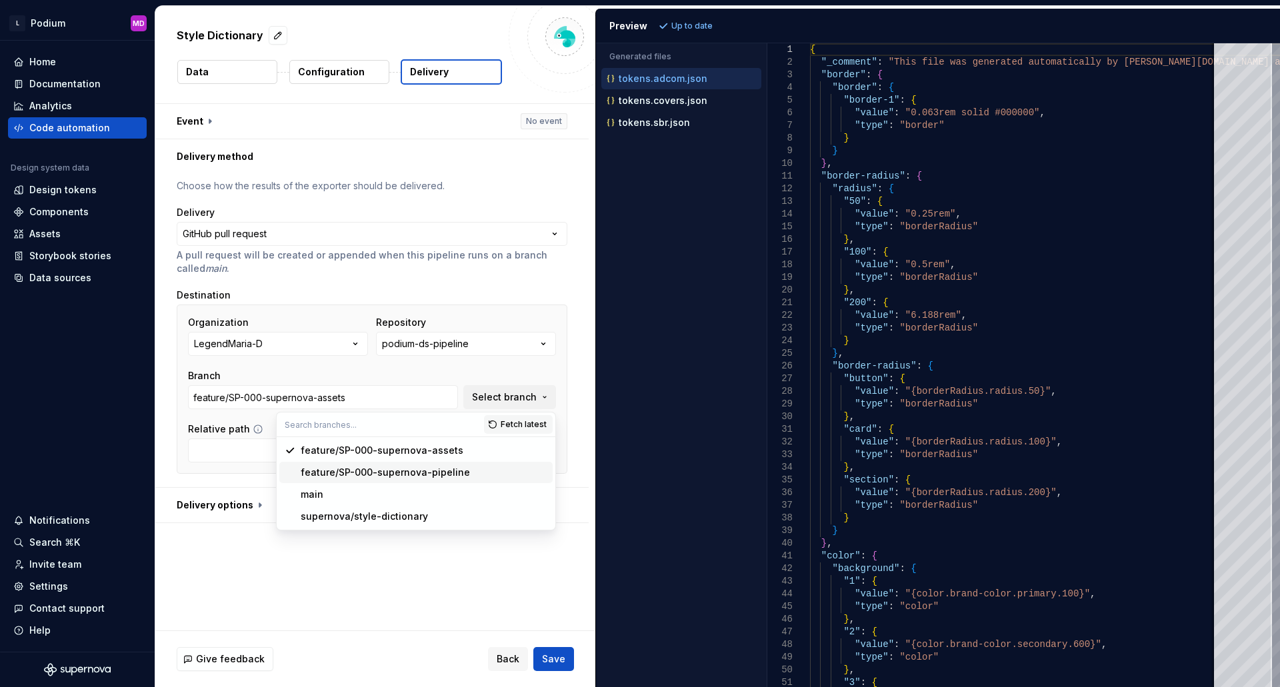
click at [371, 466] on div "feature/SP-000-supernova-pipeline" at bounding box center [385, 472] width 169 height 13
type input "feature/SP-000-supernova-pipeline"
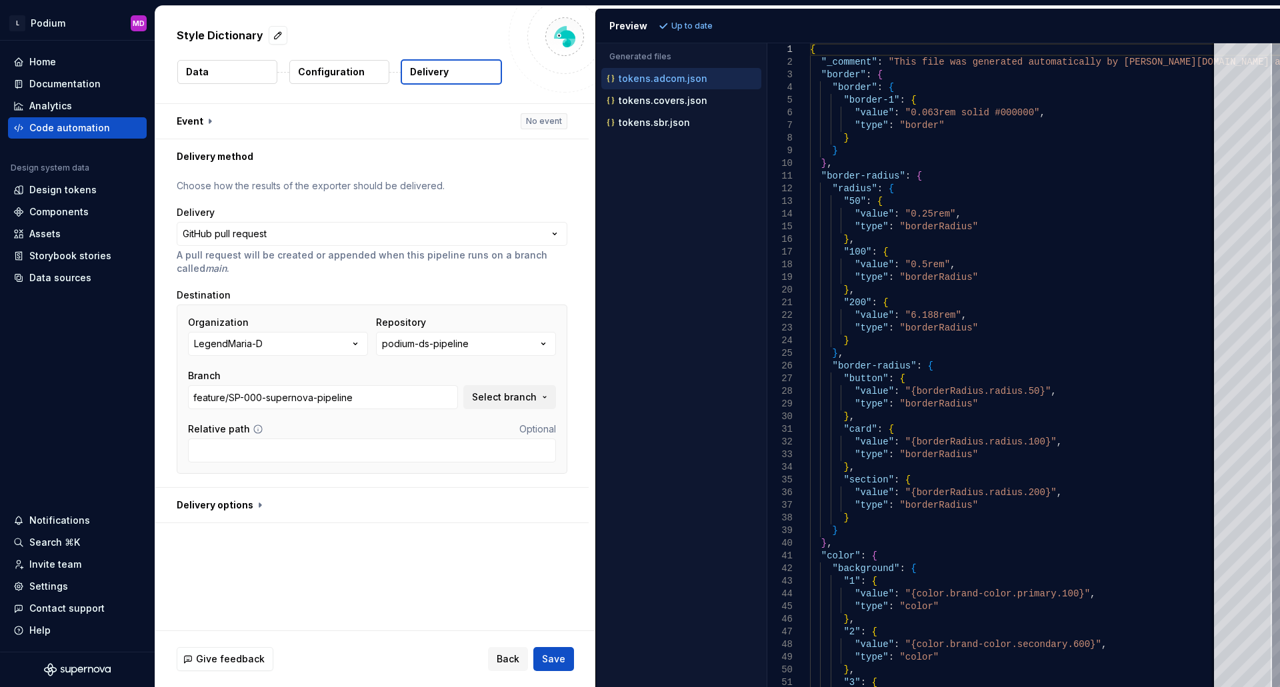
click at [337, 561] on div "**********" at bounding box center [375, 367] width 440 height 527
click at [251, 509] on button "button" at bounding box center [371, 505] width 433 height 35
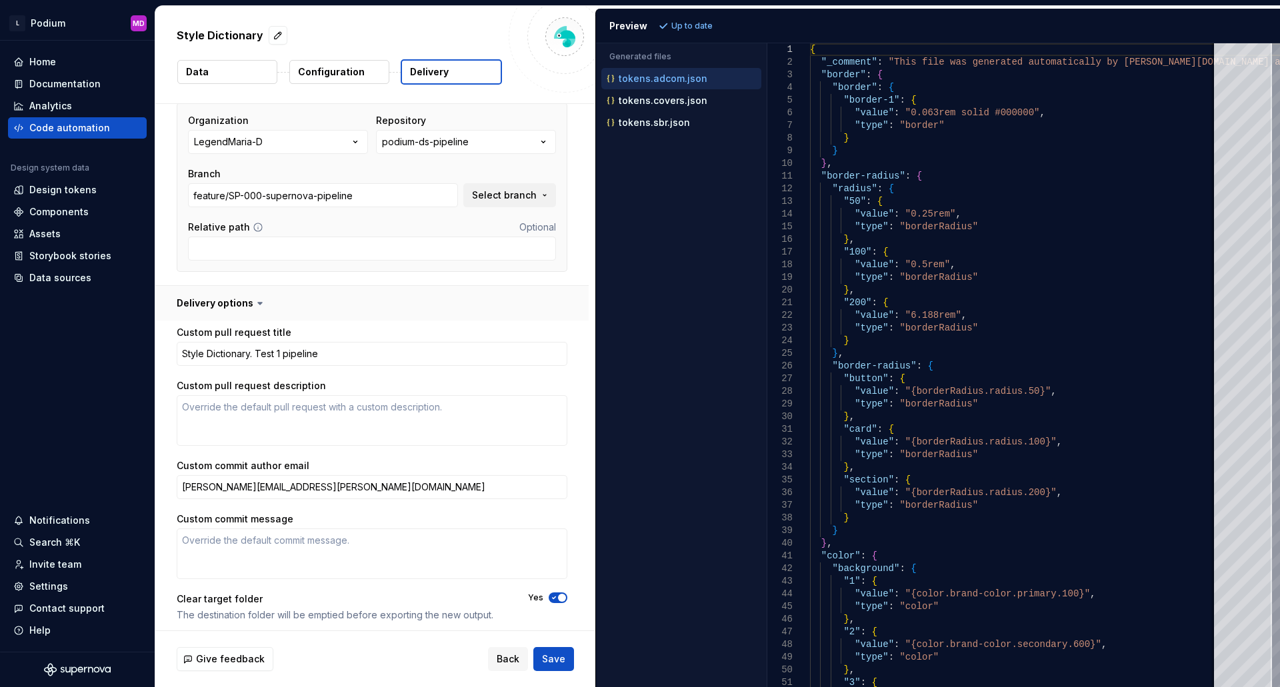
scroll to position [207, 0]
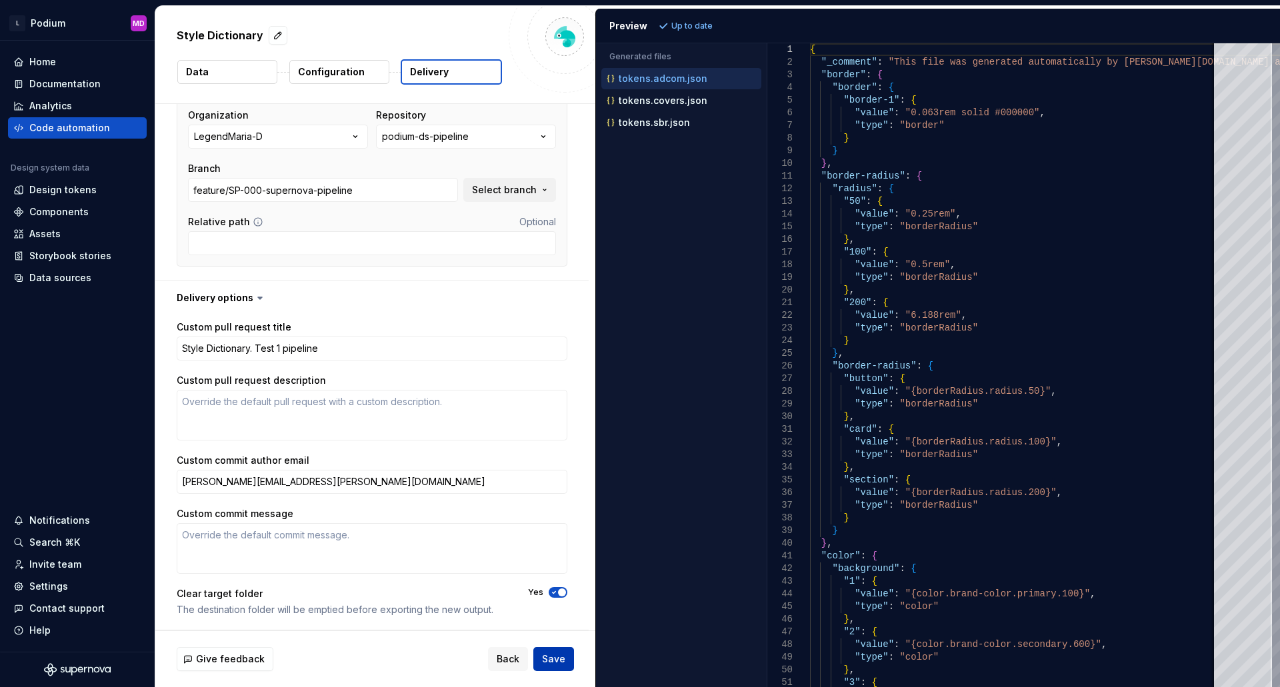
click at [568, 659] on button "Save" at bounding box center [553, 659] width 41 height 24
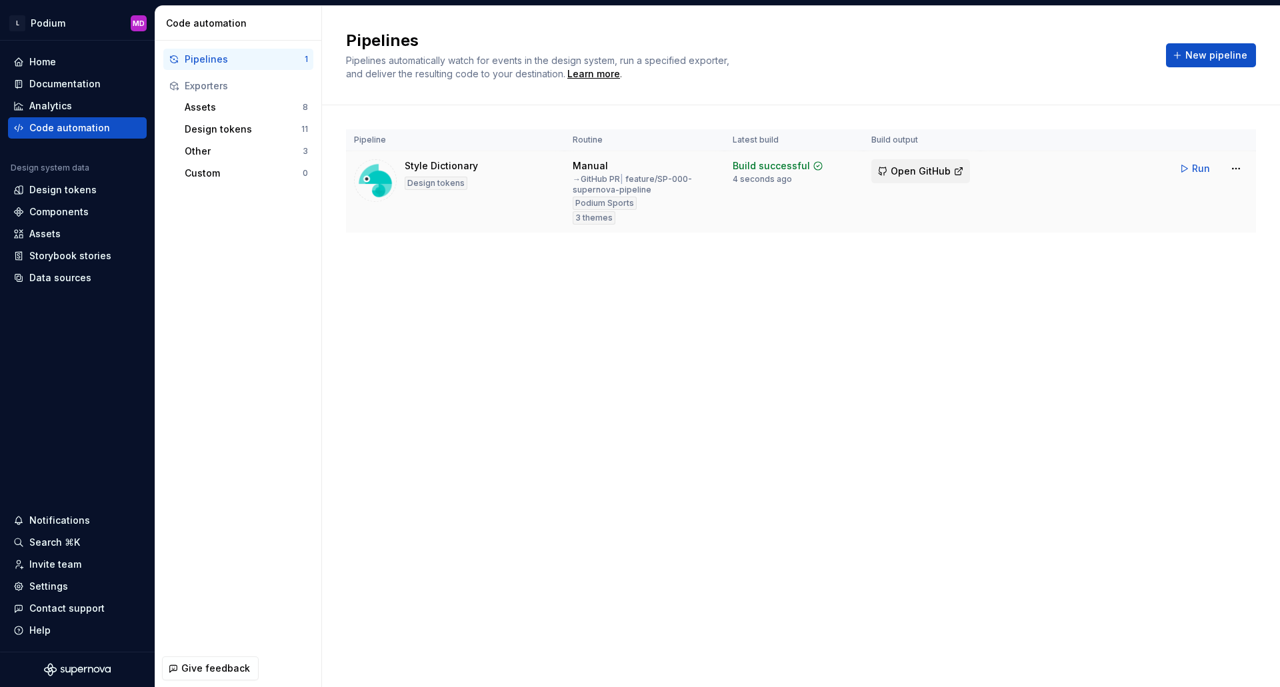
click at [919, 170] on span "Open GitHub" at bounding box center [921, 171] width 60 height 13
click at [1243, 169] on html "L Podium MD Home Documentation Analytics Code automation Design system data Des…" at bounding box center [640, 343] width 1280 height 687
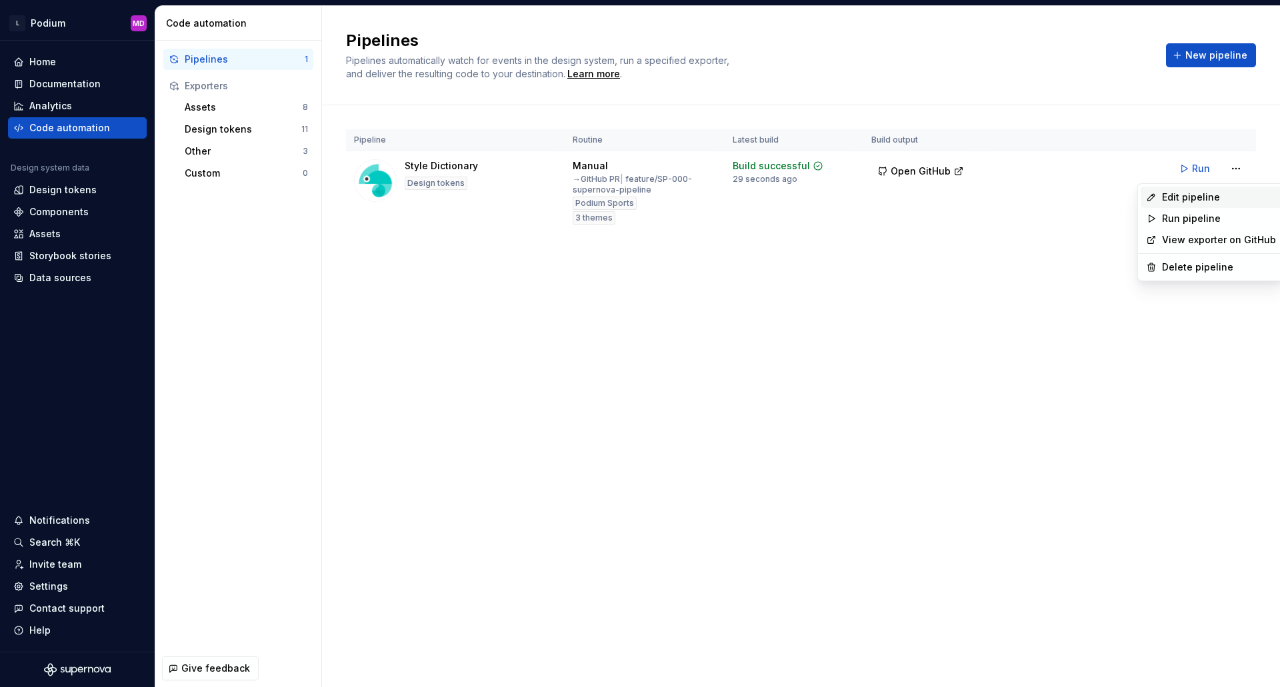
click at [1193, 203] on div "Edit pipeline" at bounding box center [1219, 197] width 114 height 13
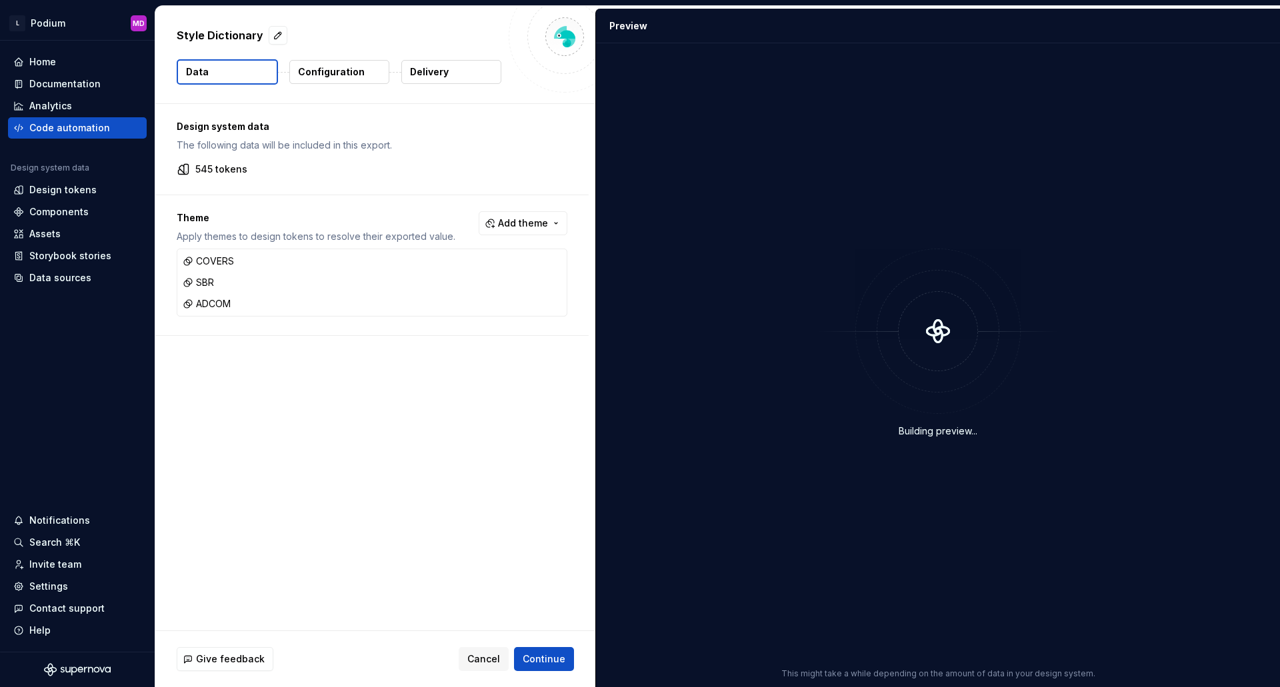
click at [437, 72] on p "Delivery" at bounding box center [429, 71] width 39 height 13
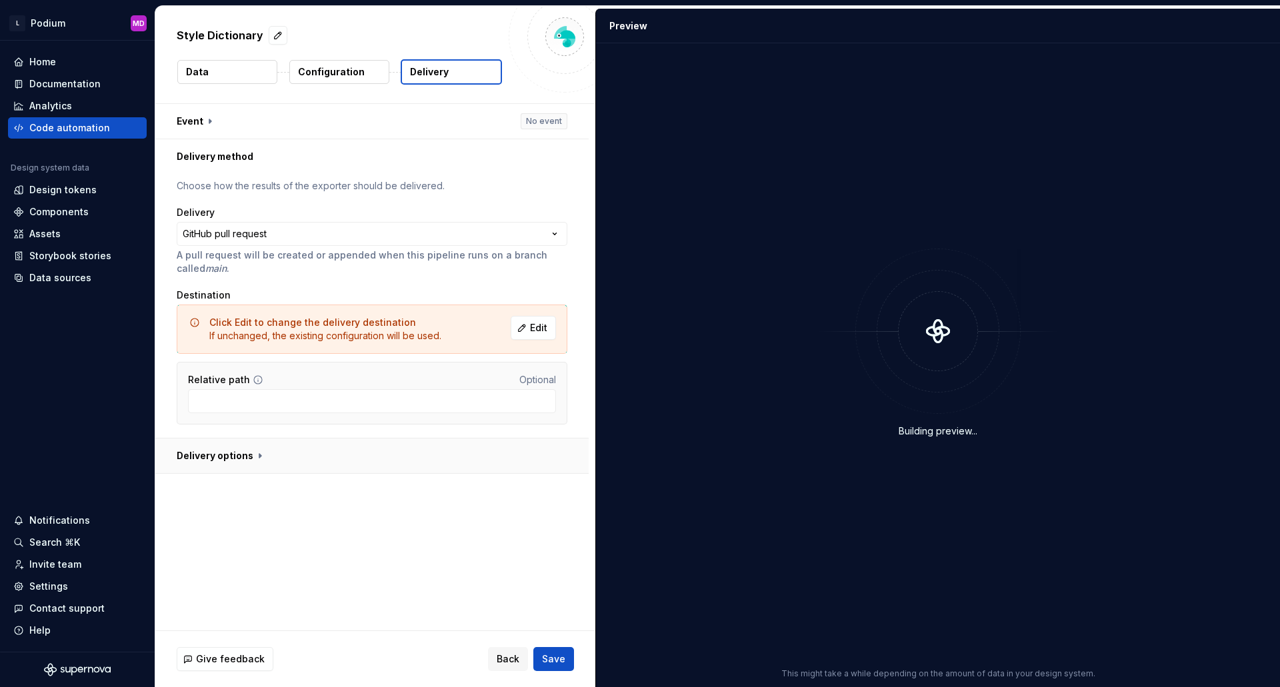
click at [209, 455] on button "button" at bounding box center [371, 456] width 433 height 35
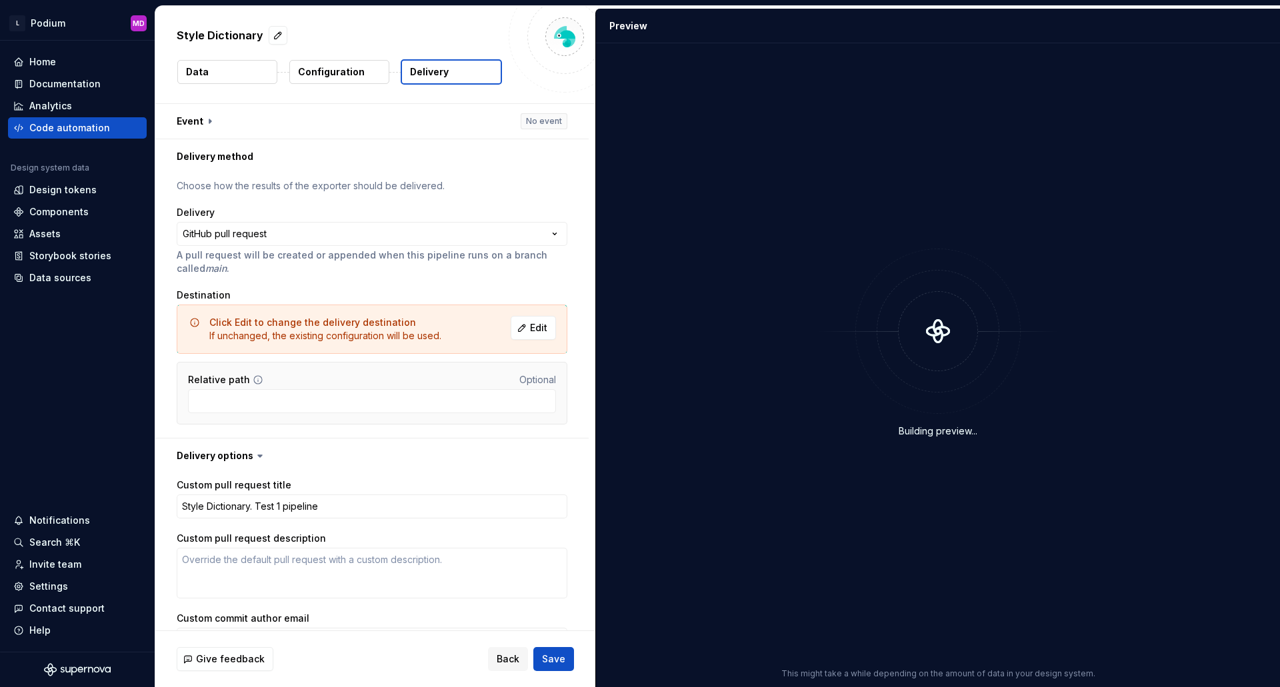
scroll to position [158, 0]
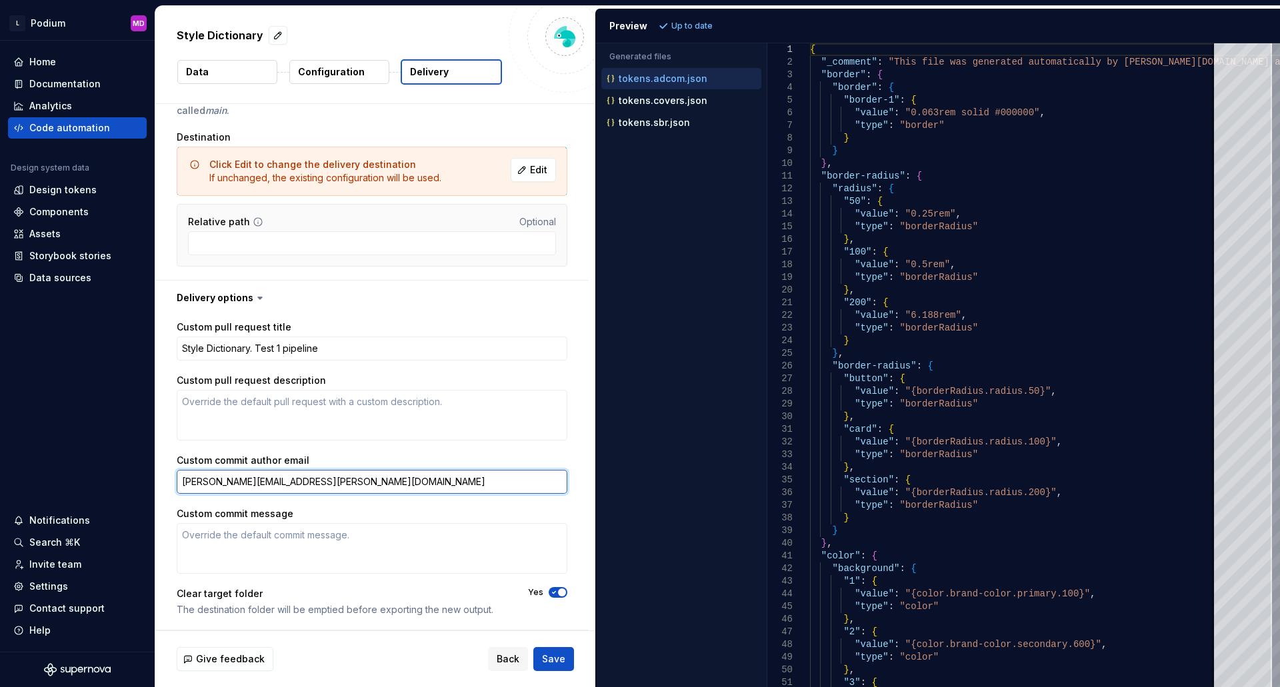
click at [315, 493] on textarea "maria.dasilva@l1.com" at bounding box center [372, 482] width 391 height 24
type textarea "*"
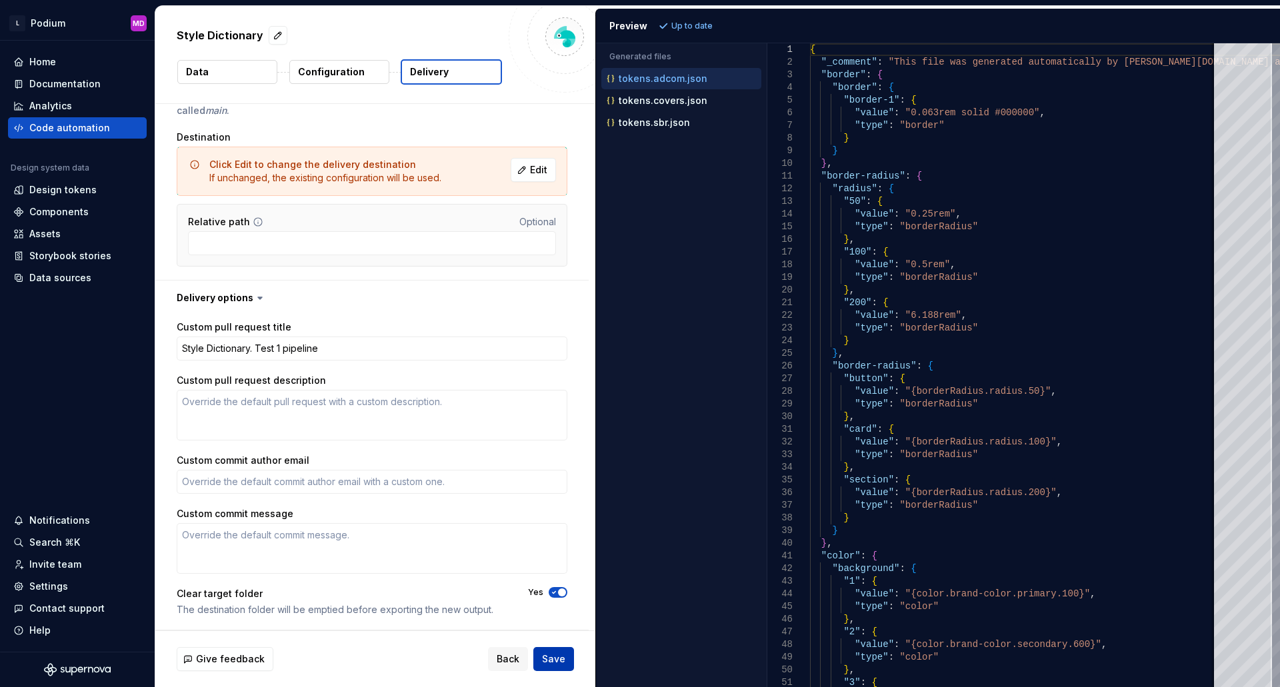
click at [564, 655] on span "Save" at bounding box center [553, 659] width 23 height 13
type textarea "*"
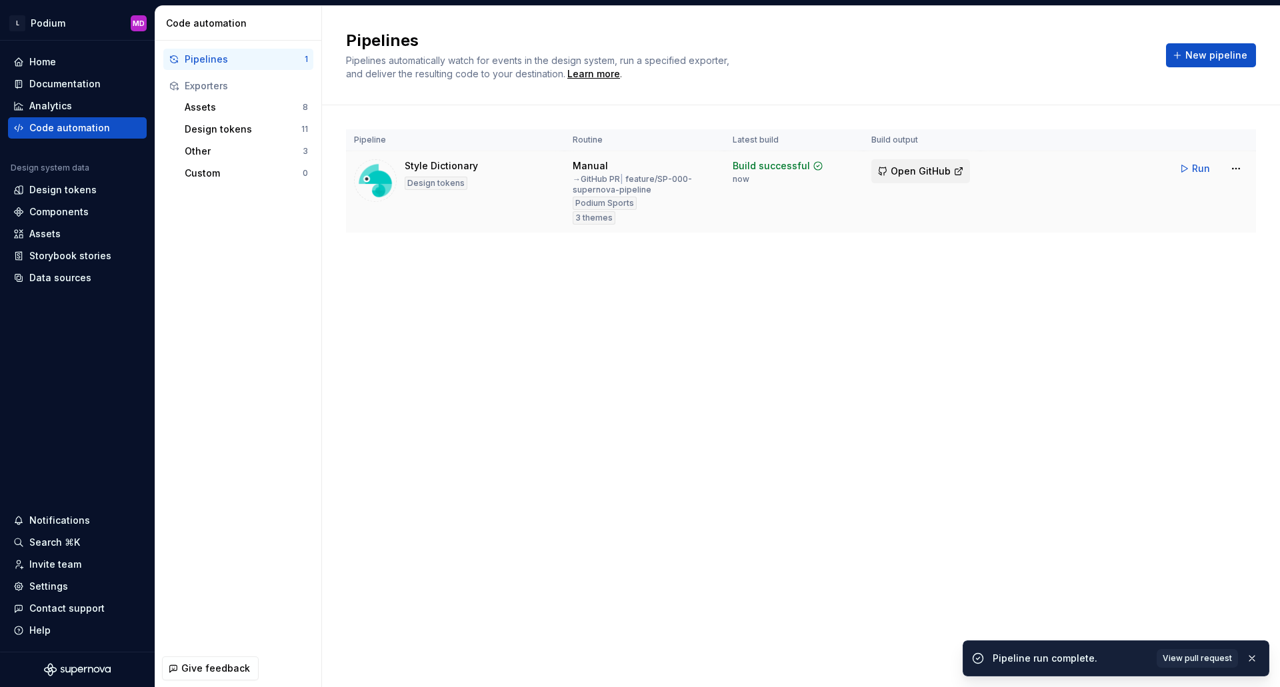
click at [905, 175] on span "Open GitHub" at bounding box center [921, 171] width 60 height 13
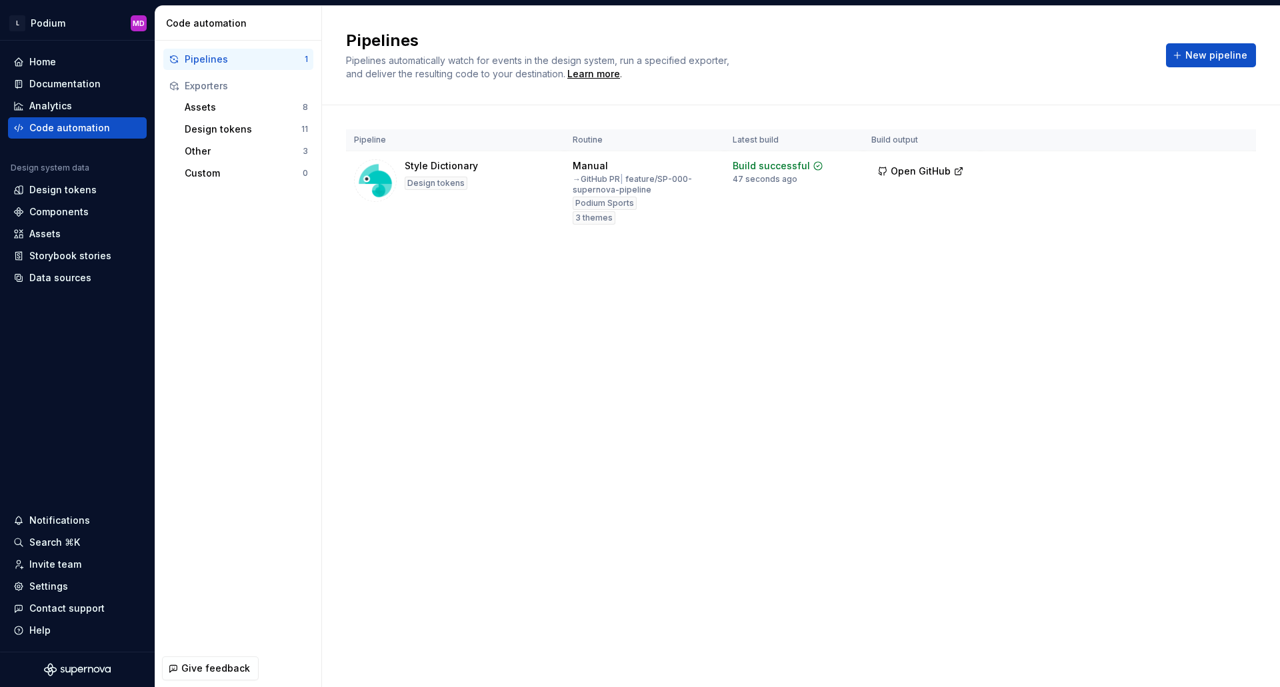
click at [865, 349] on div "Pipelines Pipelines automatically watch for events in the design system, run a …" at bounding box center [801, 346] width 958 height 681
